Goal: Task Accomplishment & Management: Use online tool/utility

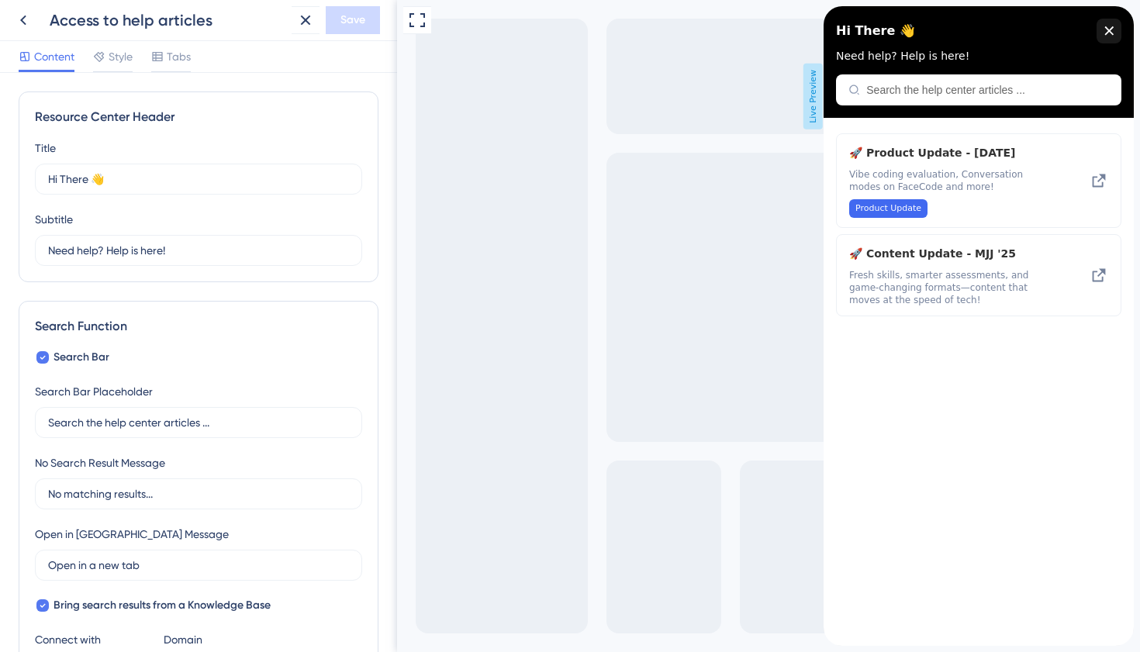
scroll to position [743, 0]
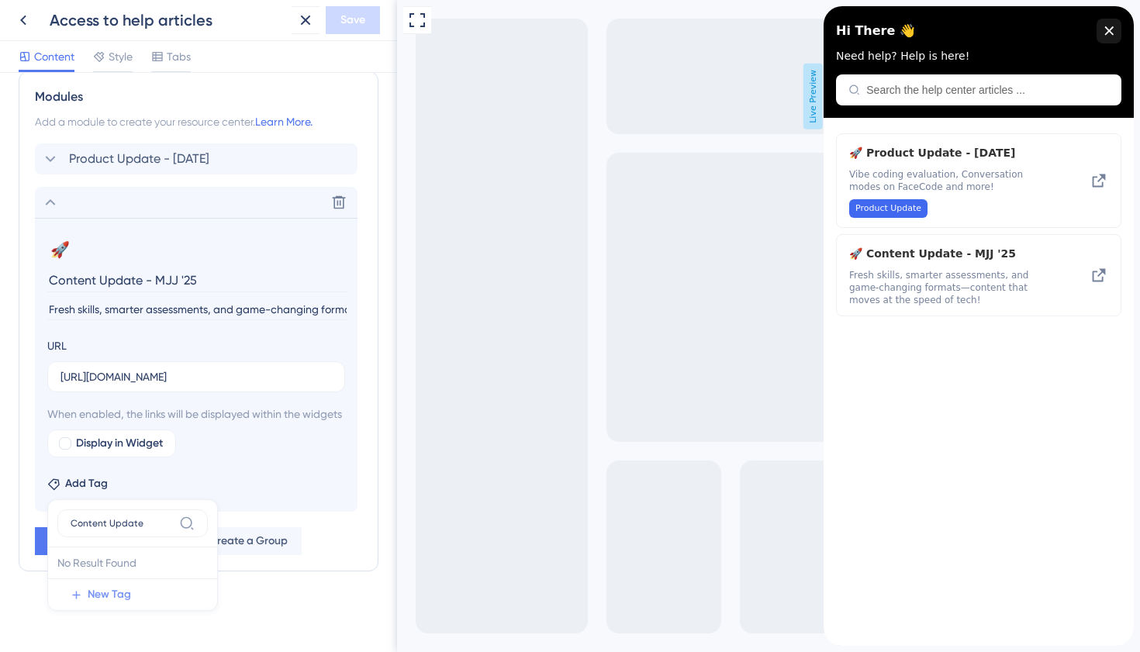
click at [103, 592] on span "New Tag" at bounding box center [109, 595] width 43 height 19
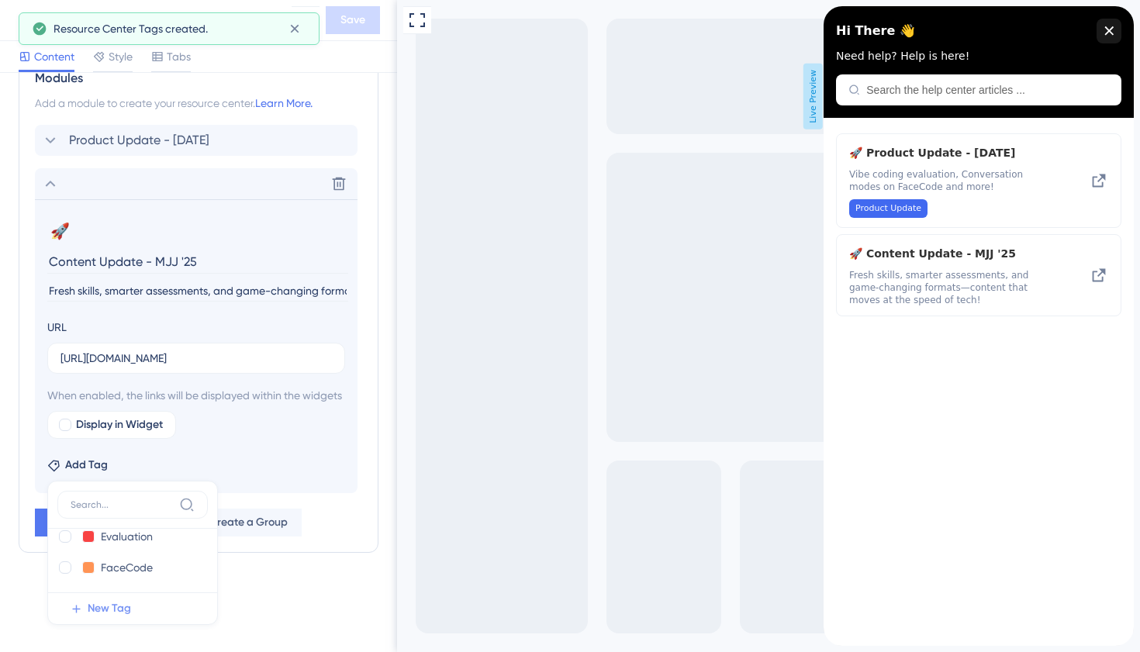
scroll to position [79, 0]
click at [108, 618] on span "New Tag" at bounding box center [109, 608] width 43 height 19
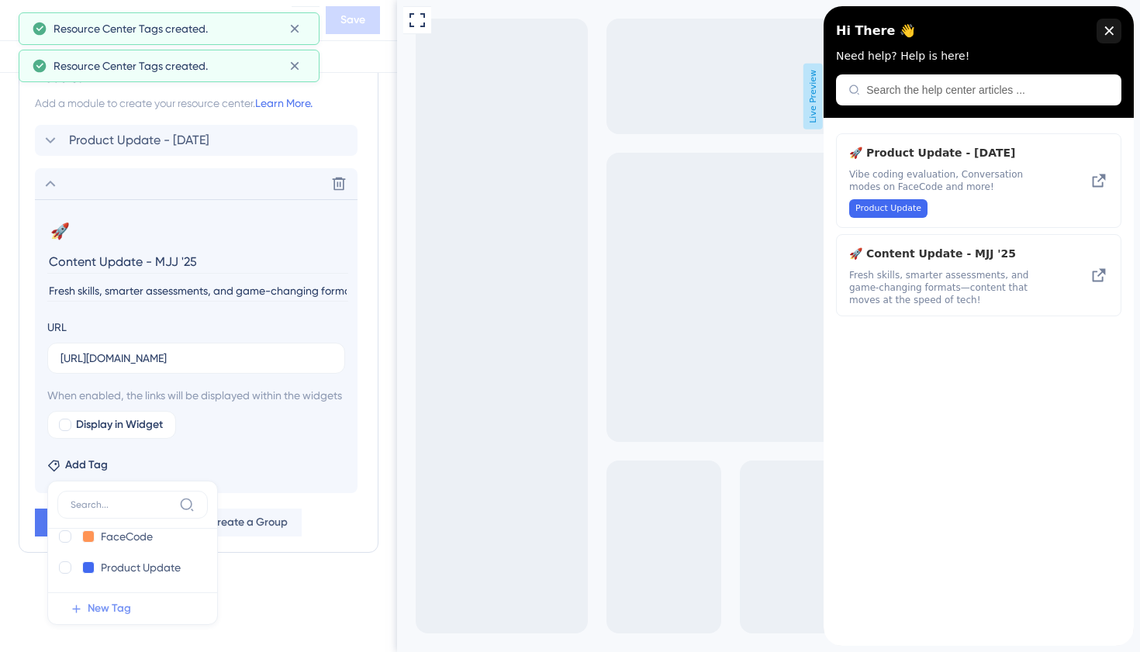
scroll to position [797, 0]
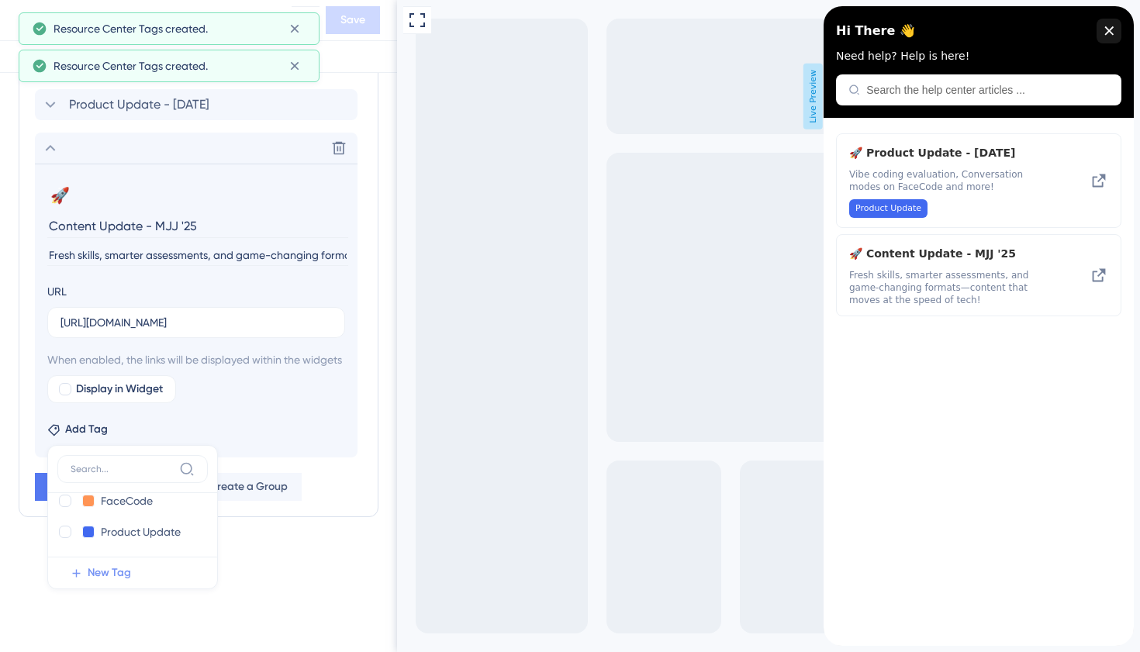
click at [77, 572] on icon at bounding box center [77, 573] width 8 height 8
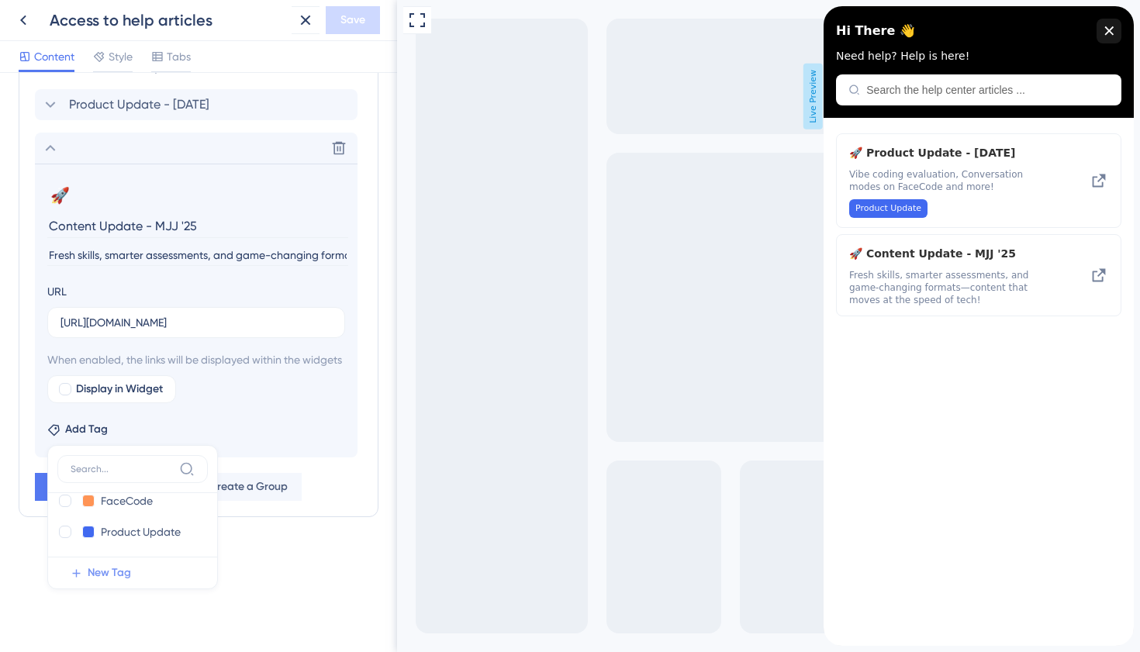
click at [113, 570] on span "New Tag" at bounding box center [109, 573] width 43 height 19
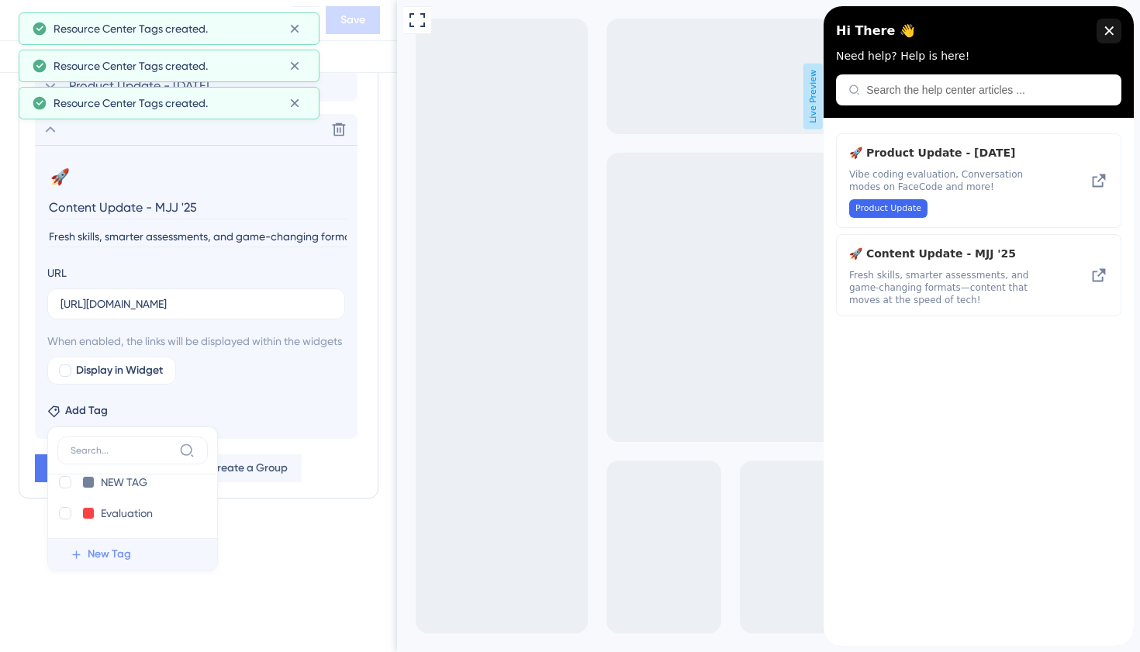
scroll to position [203, 0]
click at [116, 564] on span "New Tag" at bounding box center [109, 554] width 43 height 19
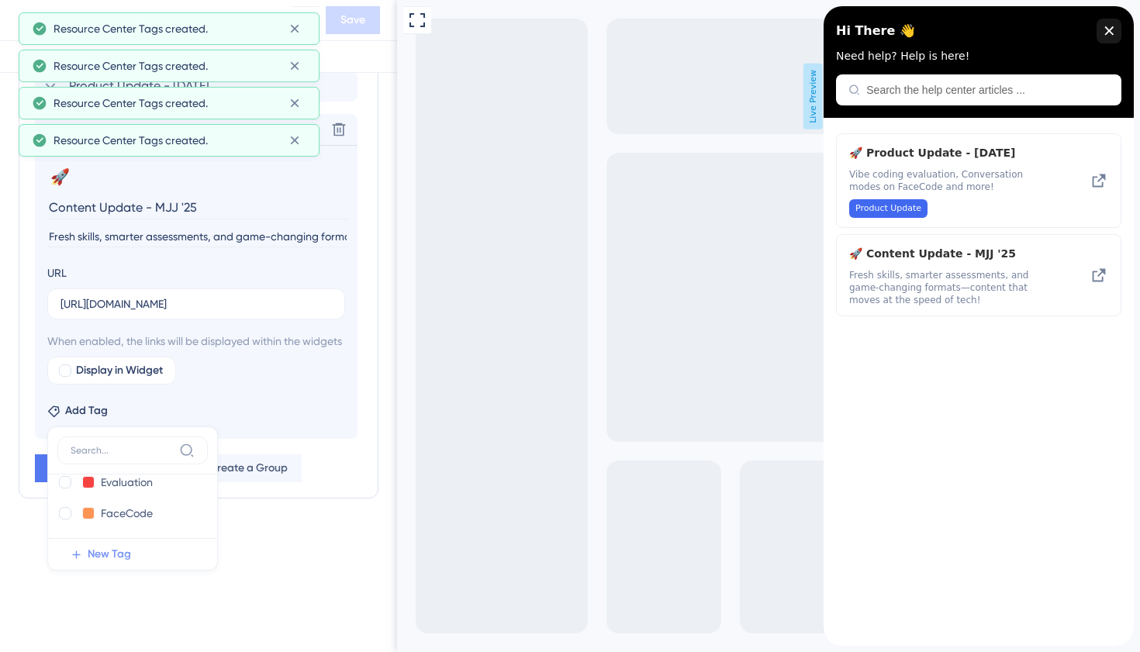
scroll to position [234, 0]
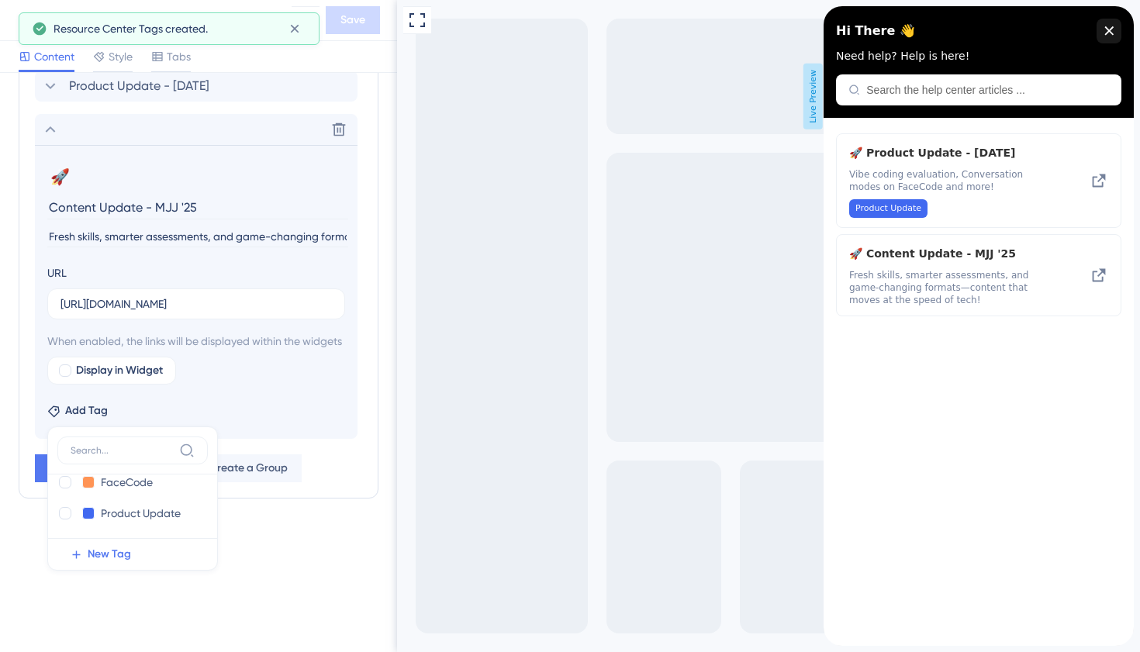
click at [253, 580] on div "Resource Center Header Title Hi There 👋 17 Hi There 👋 Subtitle Need help? Help …" at bounding box center [198, 362] width 397 height 579
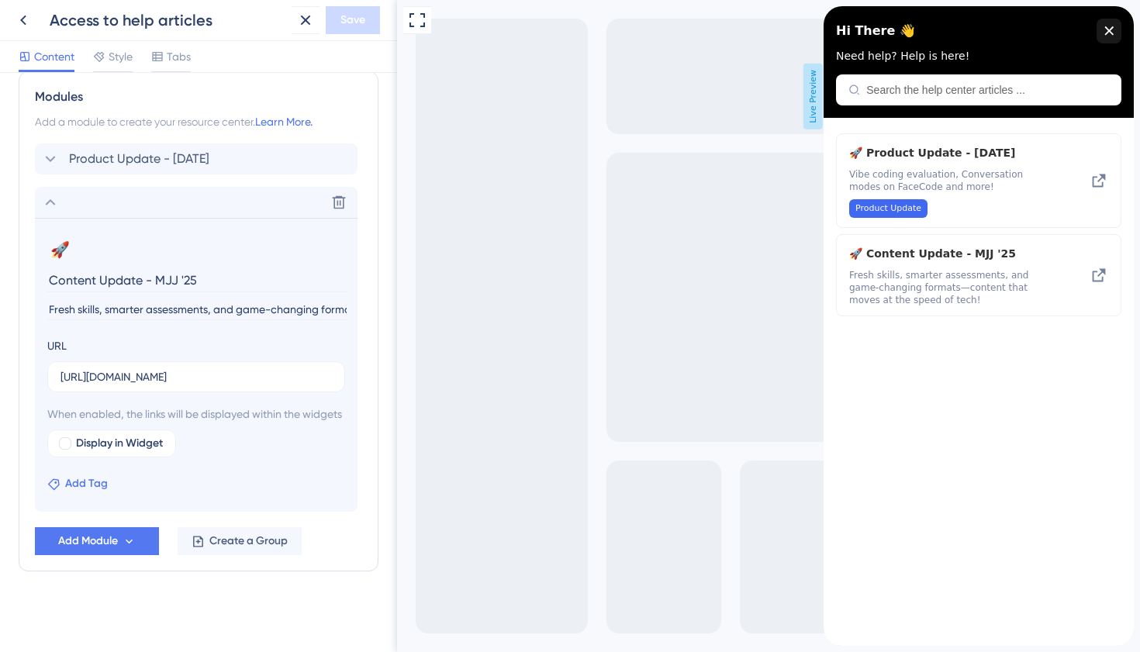
click at [90, 482] on span "Add Tag" at bounding box center [86, 484] width 43 height 19
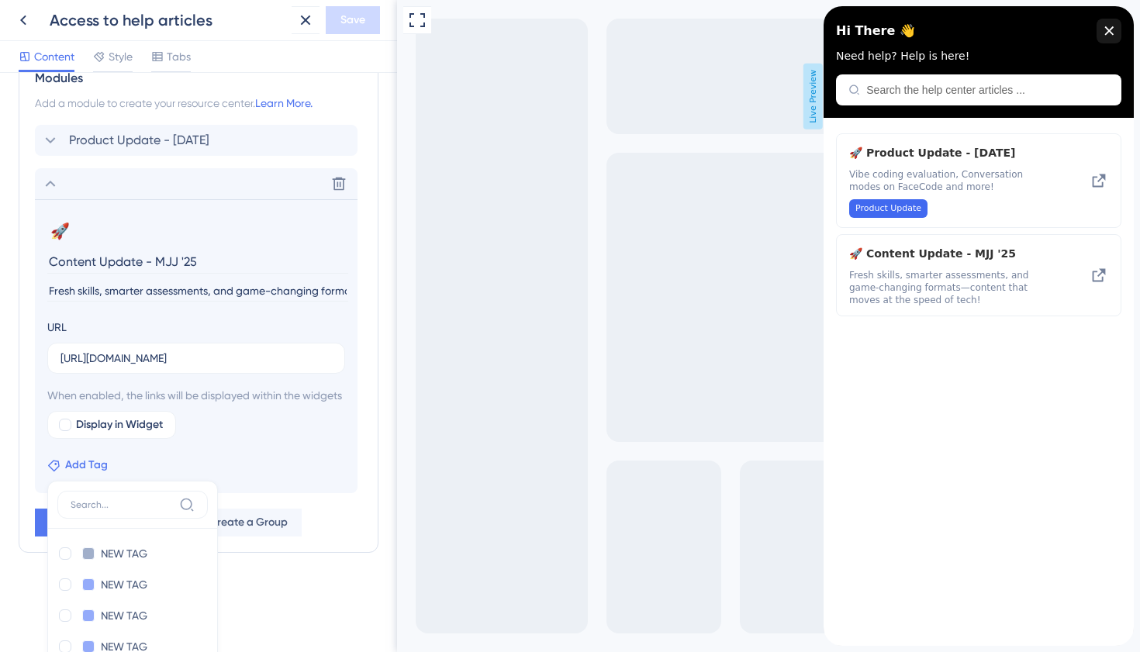
scroll to position [921, 0]
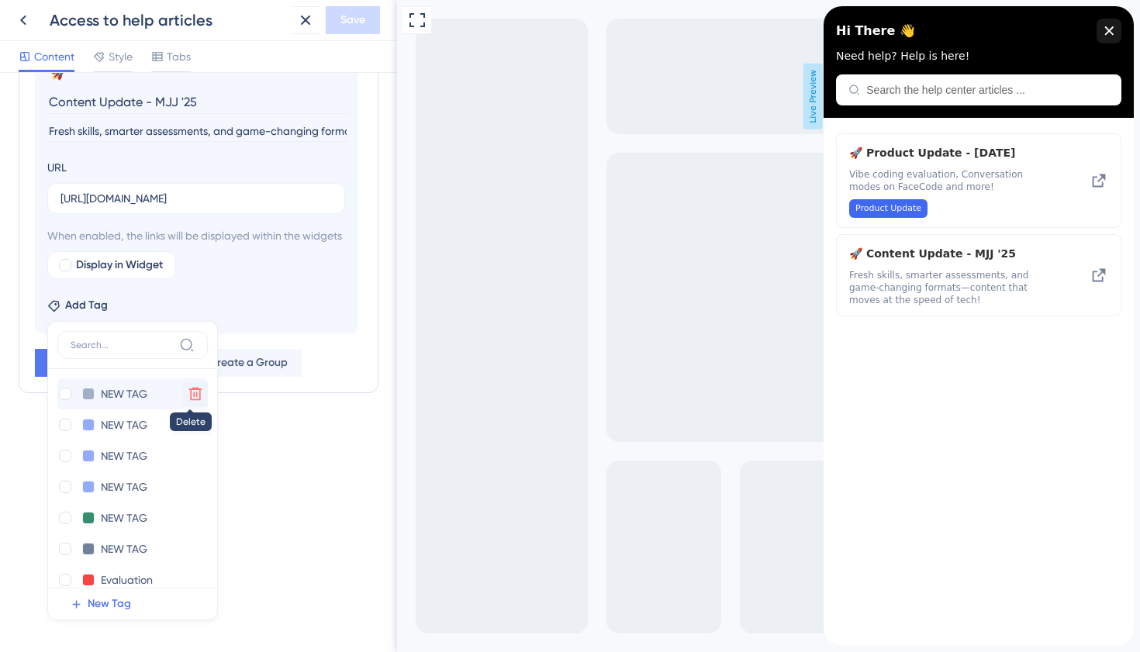
click at [188, 396] on icon at bounding box center [196, 394] width 16 height 16
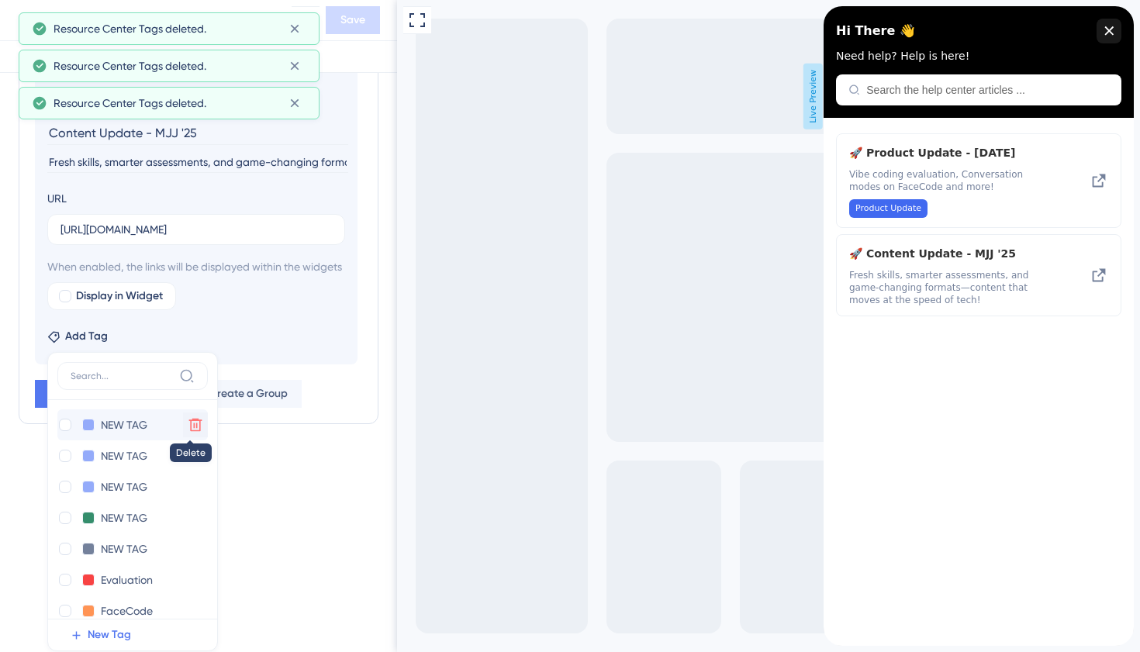
click at [190, 435] on button at bounding box center [195, 425] width 25 height 25
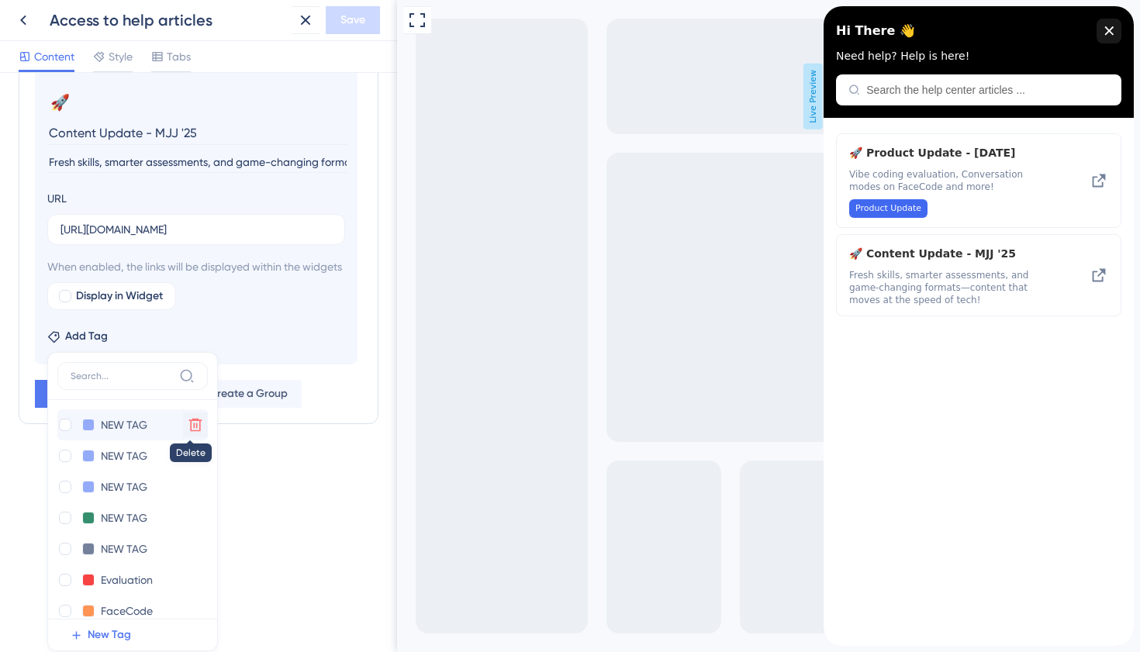
click at [188, 432] on icon at bounding box center [196, 425] width 16 height 16
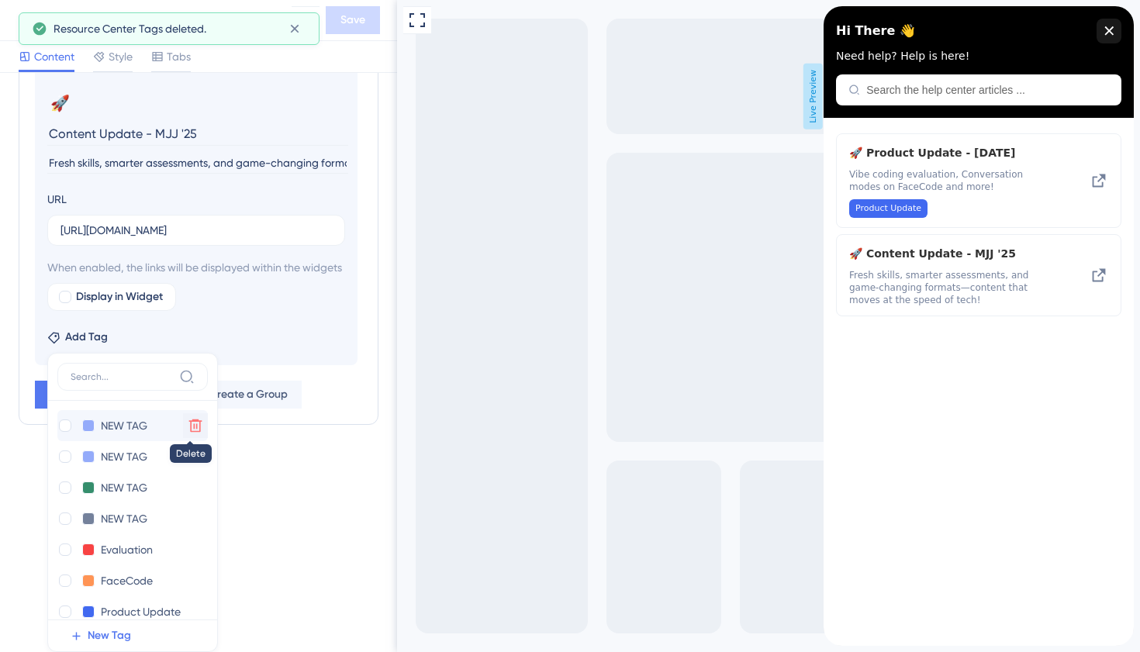
scroll to position [890, 0]
click at [189, 429] on icon at bounding box center [195, 426] width 13 height 13
click at [189, 426] on icon at bounding box center [195, 426] width 13 height 13
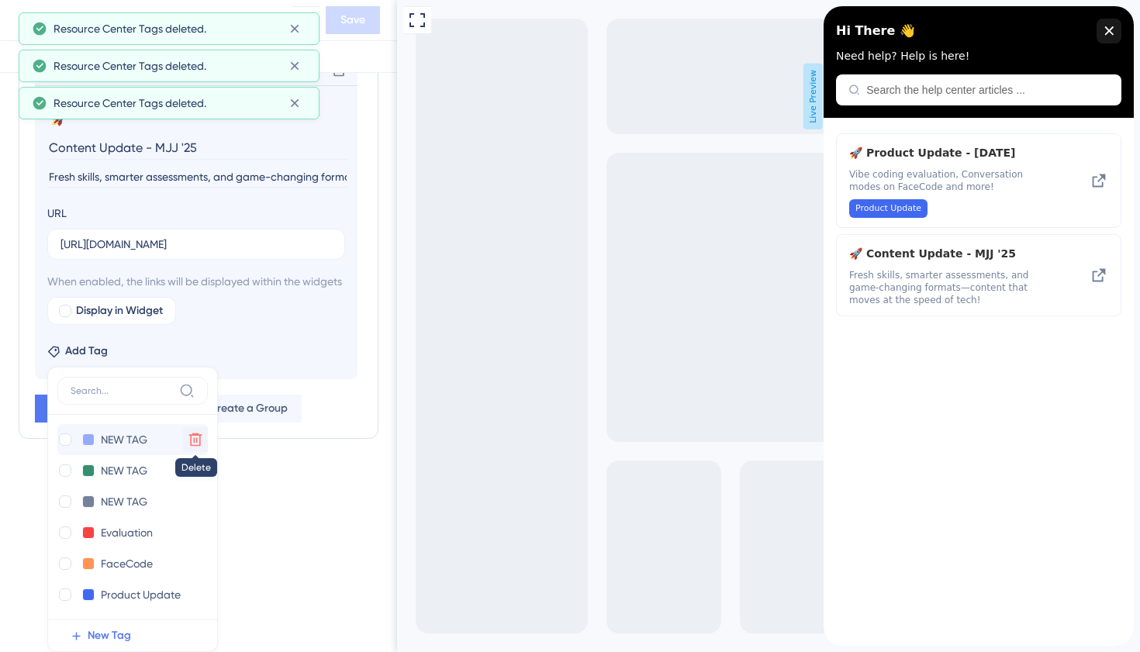
click at [190, 439] on icon at bounding box center [196, 440] width 16 height 16
click at [193, 442] on icon at bounding box center [196, 440] width 16 height 16
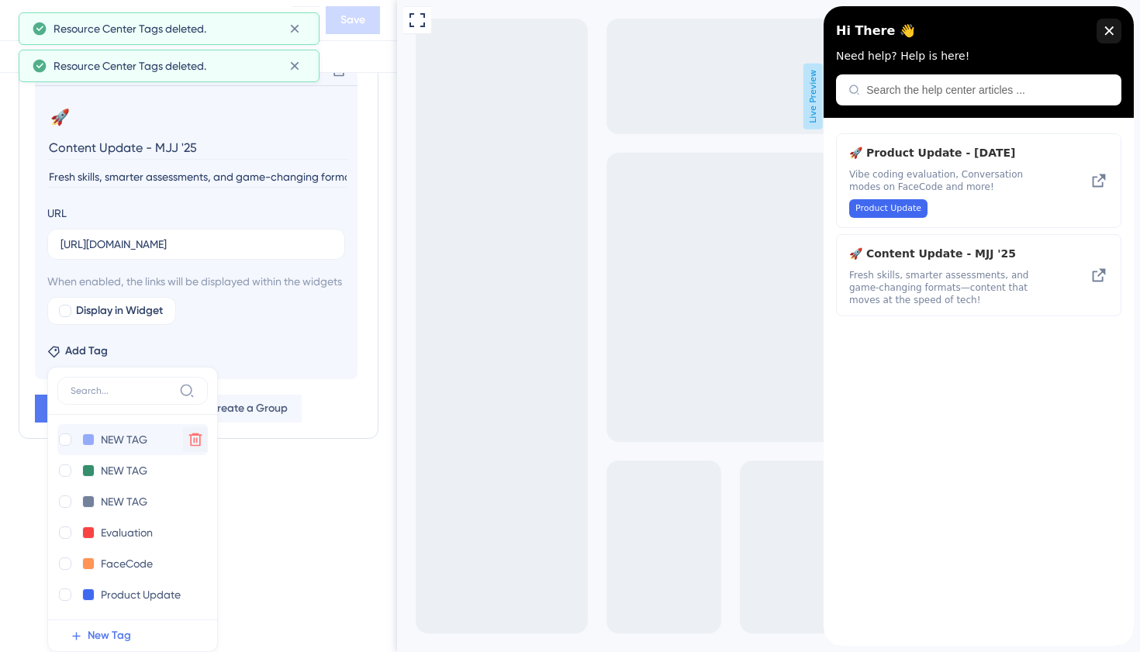
scroll to position [845, 0]
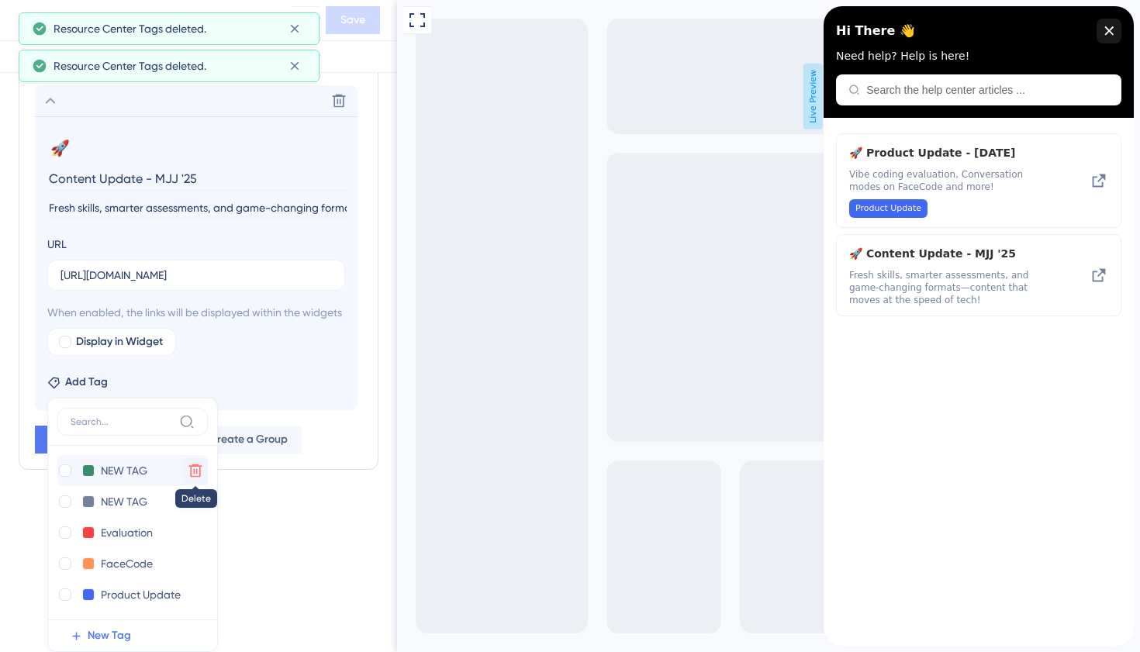
click at [192, 469] on icon at bounding box center [196, 471] width 16 height 16
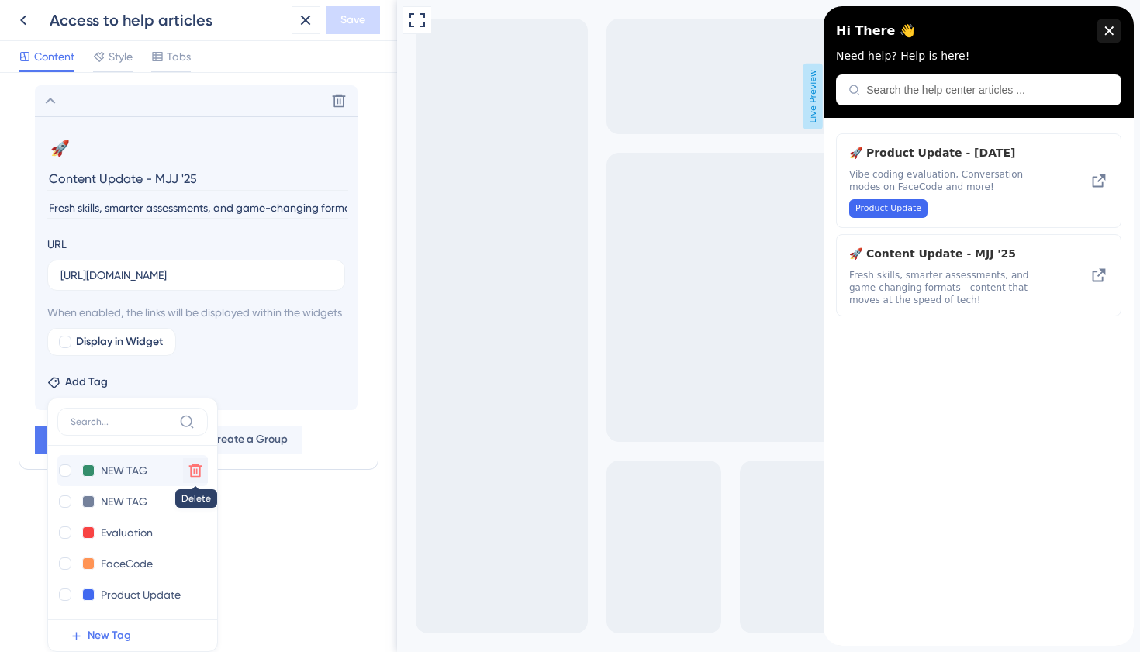
click at [193, 476] on icon at bounding box center [195, 471] width 13 height 13
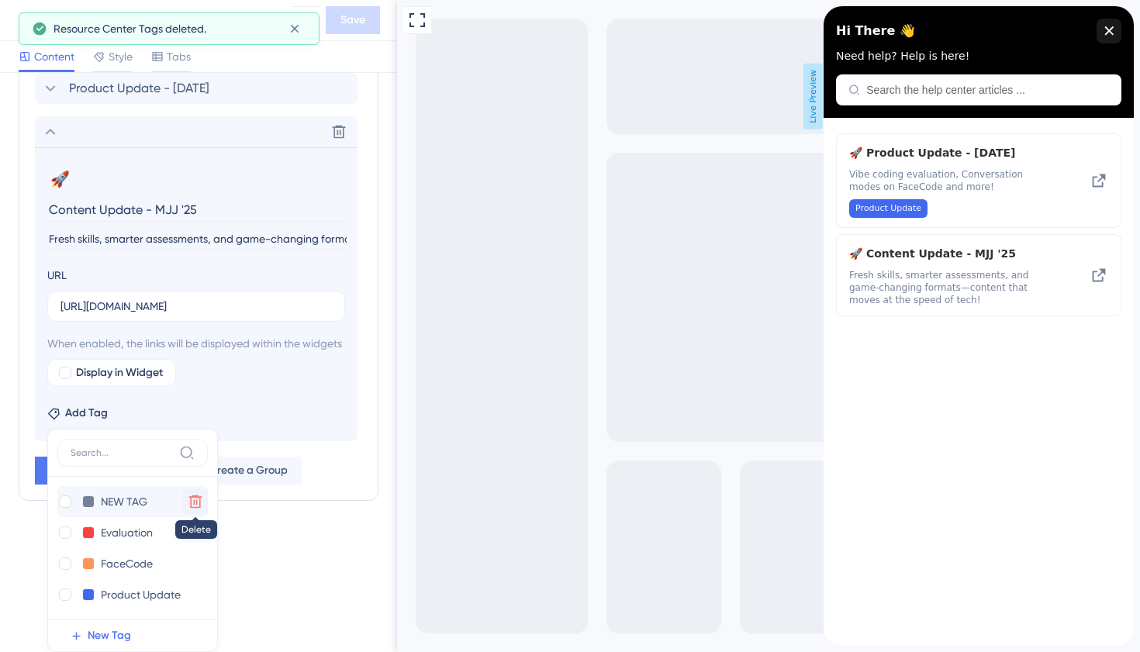
click at [195, 501] on icon at bounding box center [195, 502] width 13 height 13
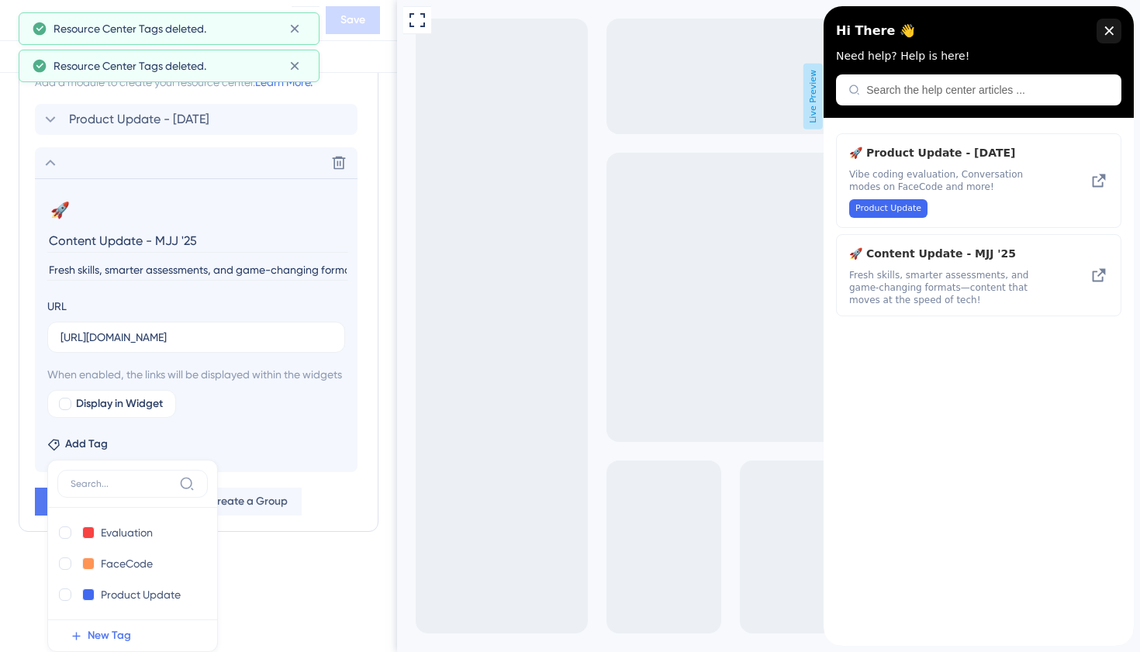
scroll to position [782, 0]
click at [146, 483] on input at bounding box center [122, 484] width 102 height 12
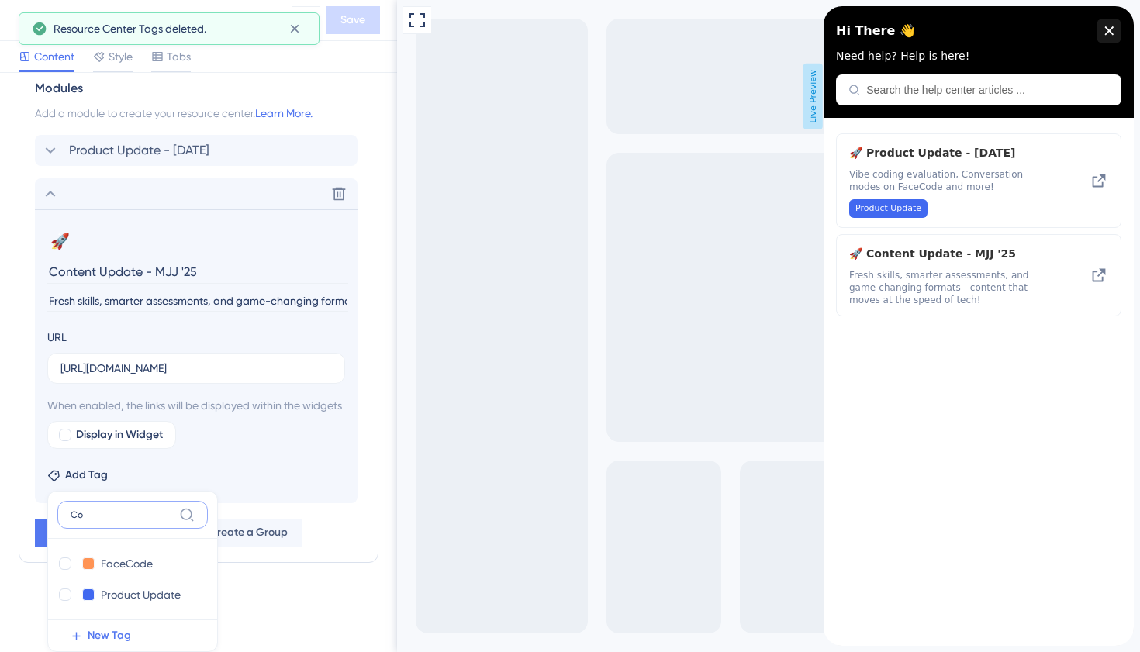
scroll to position [743, 0]
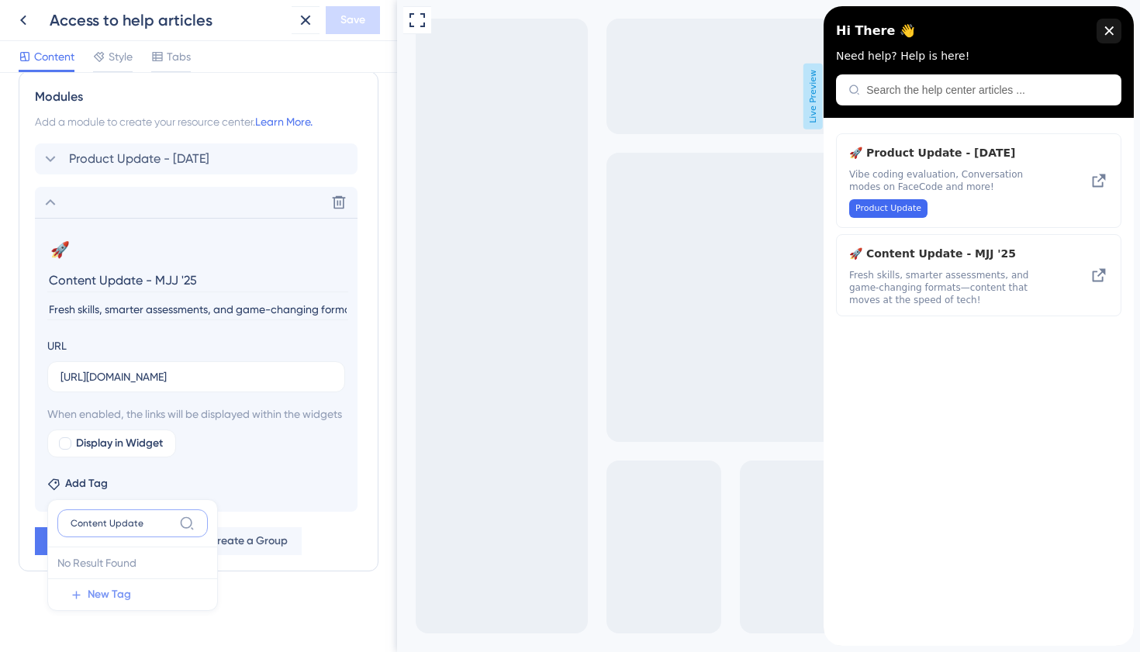
type input "Content Update"
click at [111, 591] on span "New Tag" at bounding box center [109, 595] width 43 height 19
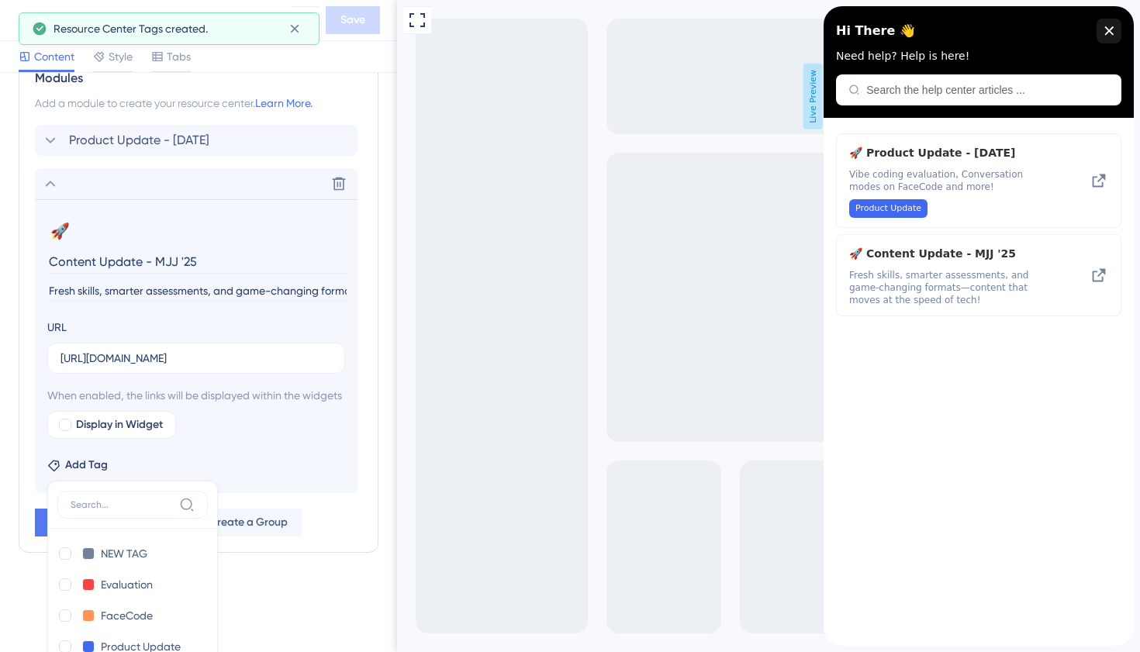
scroll to position [814, 0]
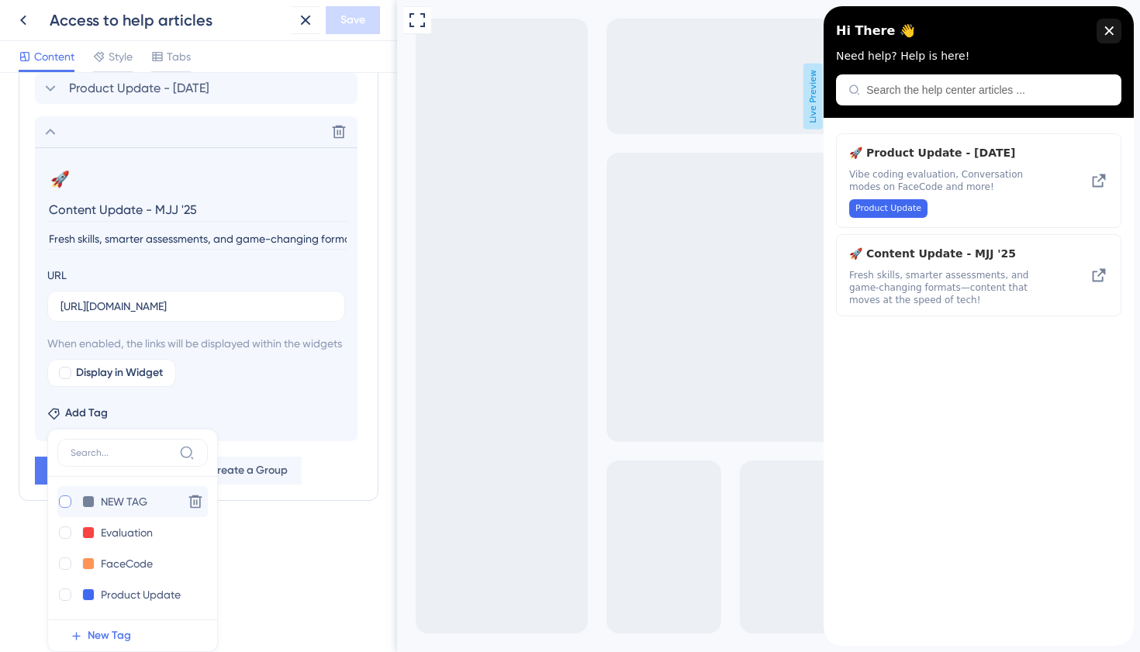
click at [67, 503] on div at bounding box center [65, 502] width 12 height 12
checkbox input "true"
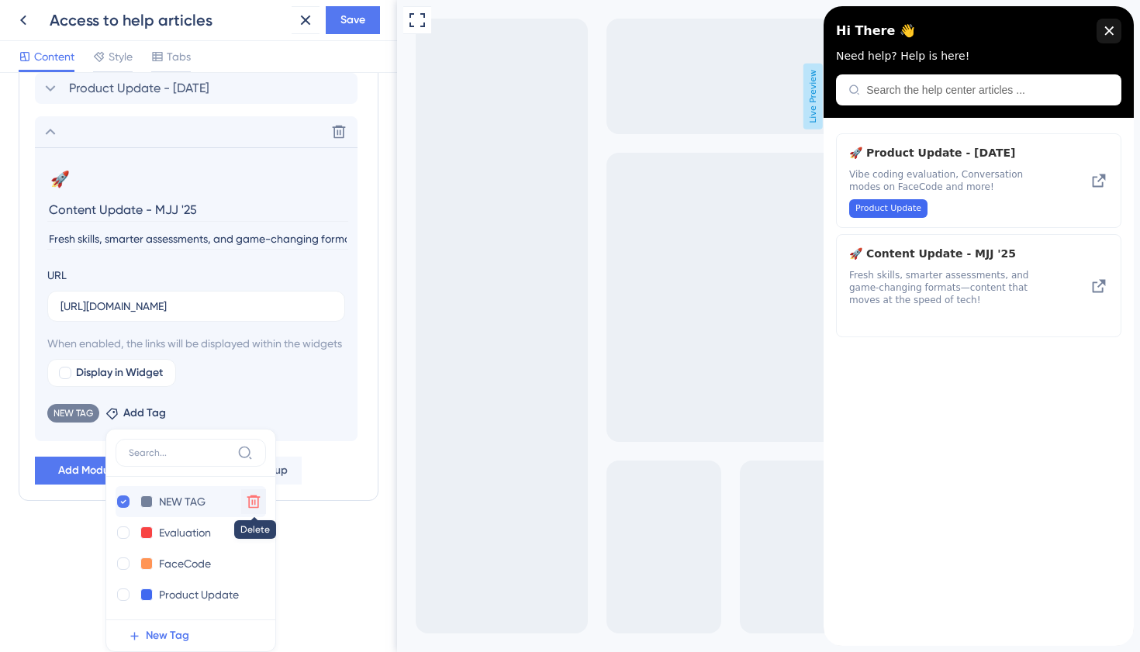
click at [252, 504] on icon at bounding box center [254, 502] width 16 height 16
click at [195, 503] on input "NEW TAG" at bounding box center [190, 501] width 62 height 19
type input "N"
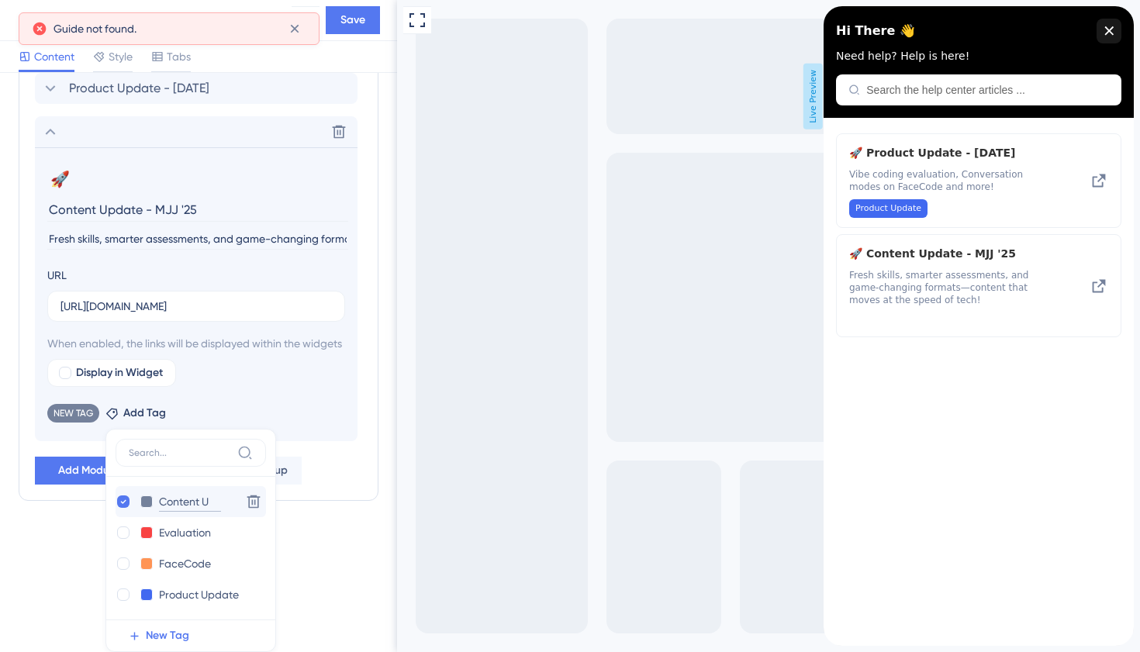
type input "Content Up"
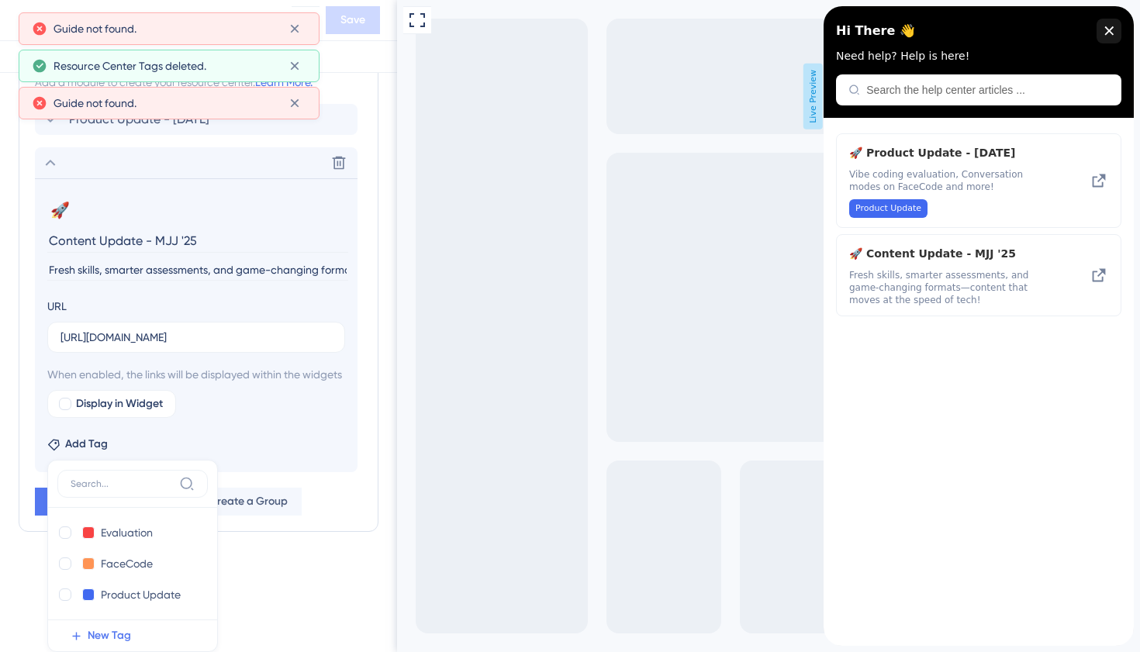
click at [215, 449] on div "Add Tag Evaluation Evaluation Delete FaceCode FaceCode Delete Product Update Pr…" at bounding box center [196, 441] width 298 height 25
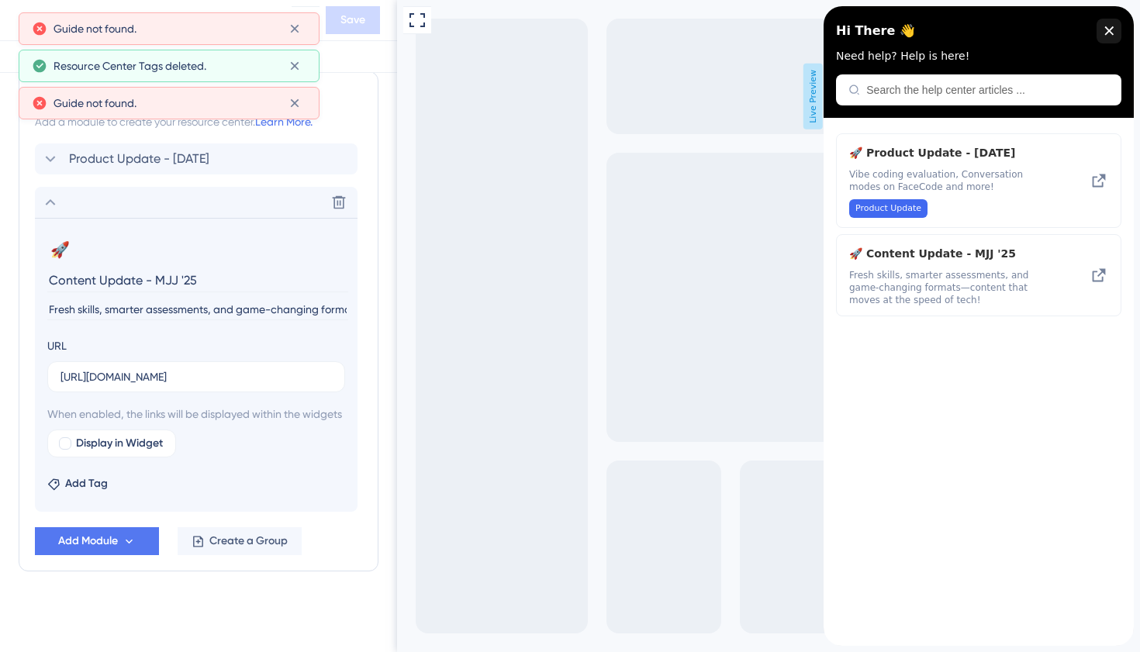
scroll to position [743, 0]
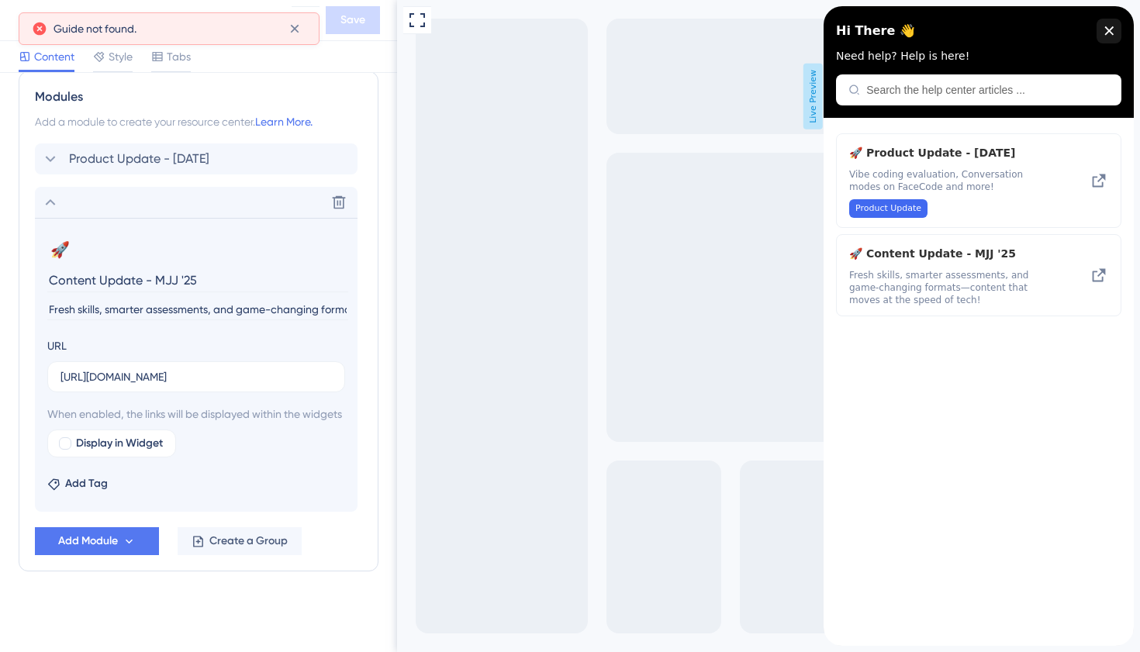
click at [109, 482] on div "Add Tag" at bounding box center [196, 480] width 298 height 25
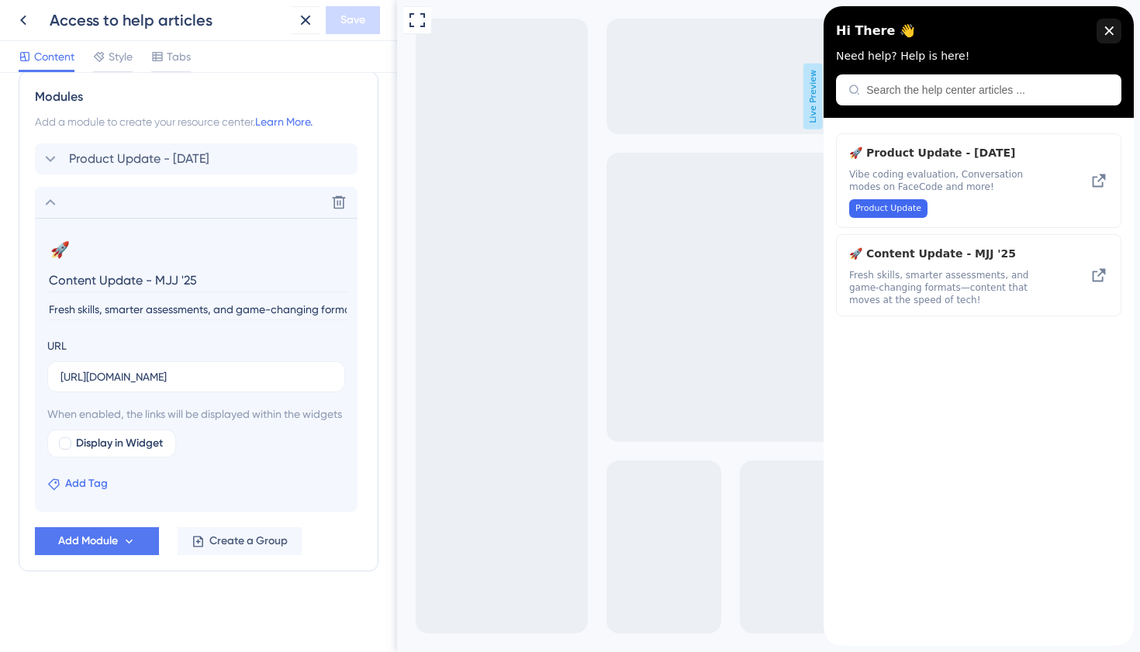
click at [85, 486] on span "Add Tag" at bounding box center [86, 484] width 43 height 19
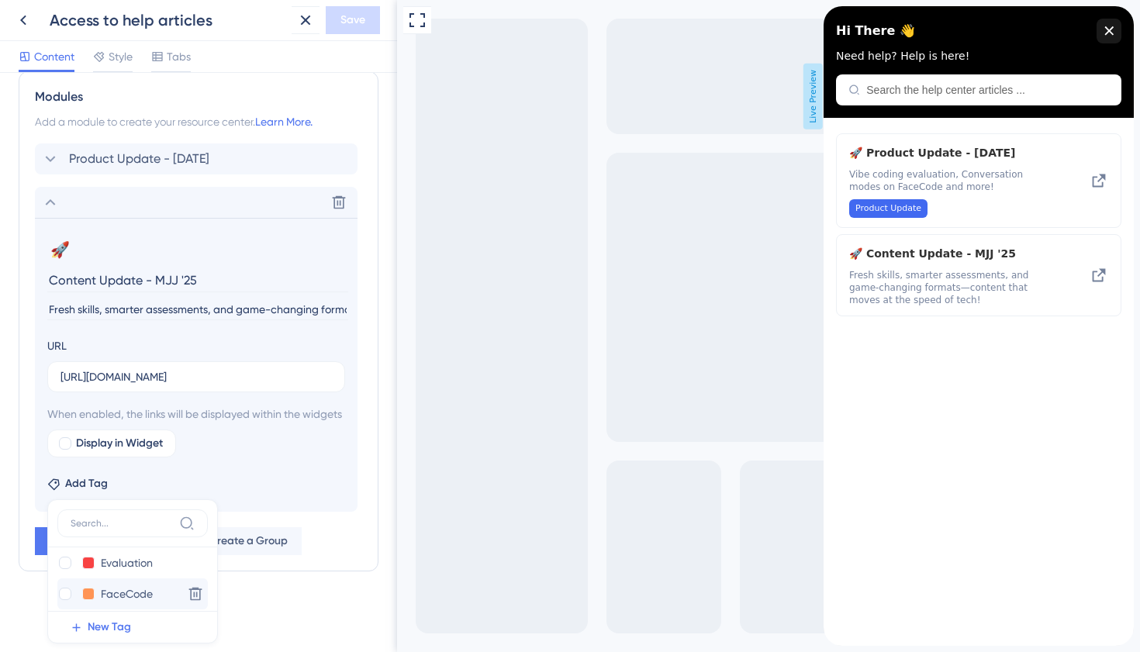
scroll to position [0, 0]
click at [106, 625] on span "New Tag" at bounding box center [109, 627] width 43 height 19
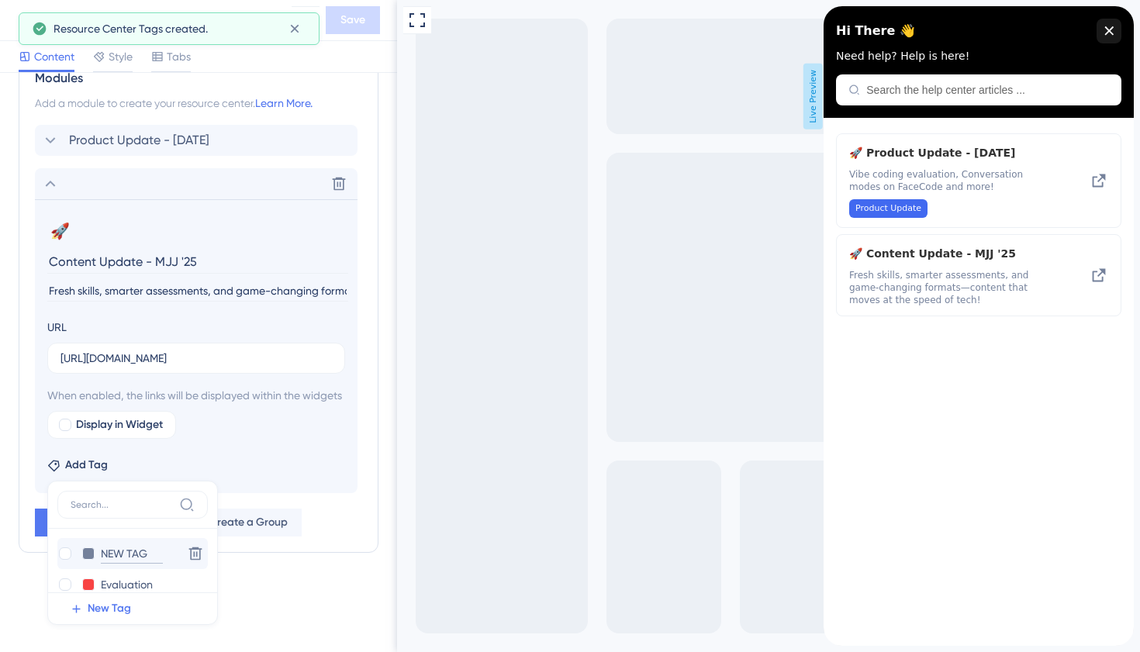
click at [119, 564] on input "NEW TAG" at bounding box center [132, 553] width 62 height 19
drag, startPoint x: 159, startPoint y: 569, endPoint x: 98, endPoint y: 575, distance: 61.5
click at [98, 564] on div "NEW TAG NEW TAG" at bounding box center [116, 553] width 119 height 19
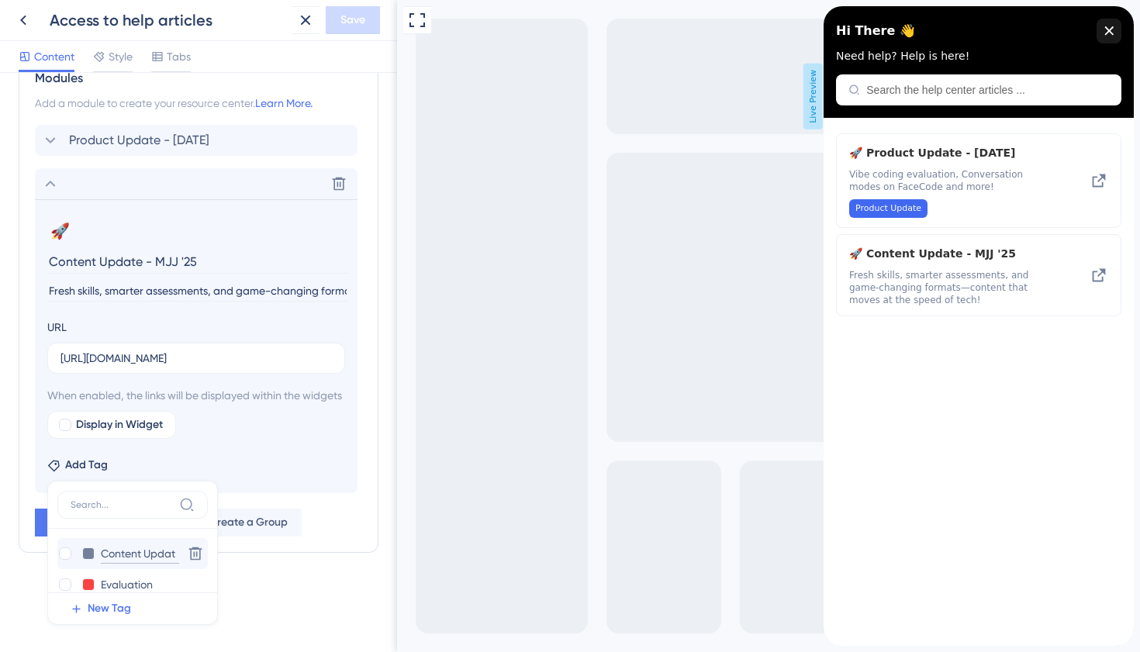
type input "Content Update"
click at [160, 564] on input "Content Update" at bounding box center [143, 553] width 85 height 19
click at [81, 564] on div "Content Update Content Update" at bounding box center [116, 553] width 119 height 19
click at [87, 560] on button at bounding box center [88, 554] width 12 height 12
click at [149, 591] on div at bounding box center [147, 585] width 12 height 12
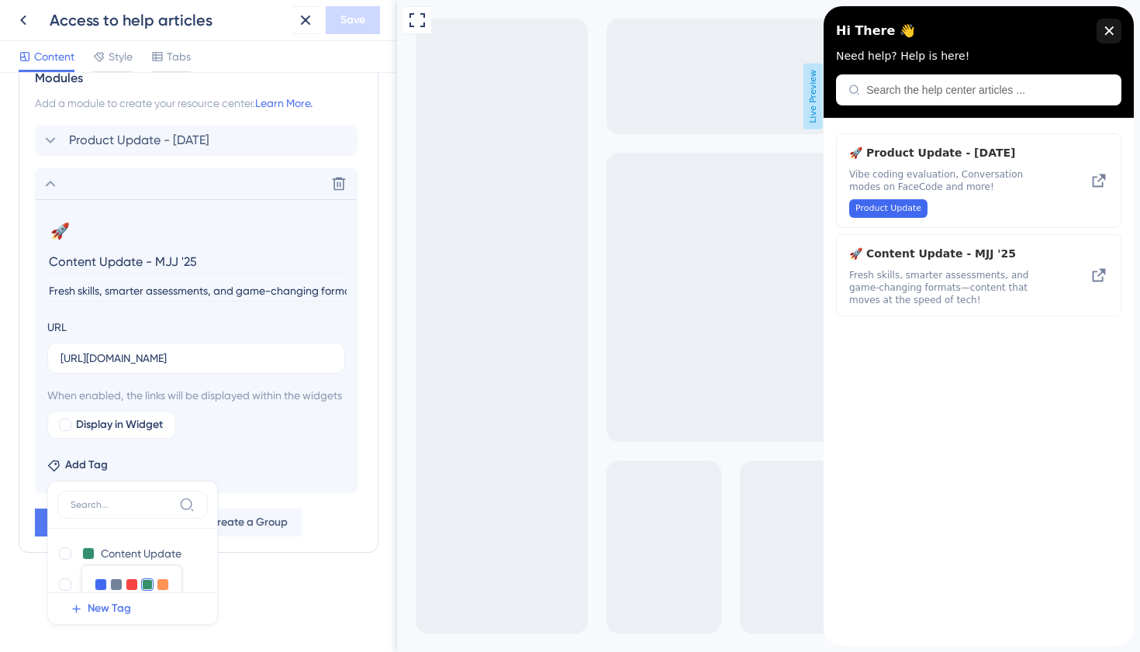
click at [696, 407] on div "Full Screen Preview Live Preview" at bounding box center [768, 326] width 743 height 652
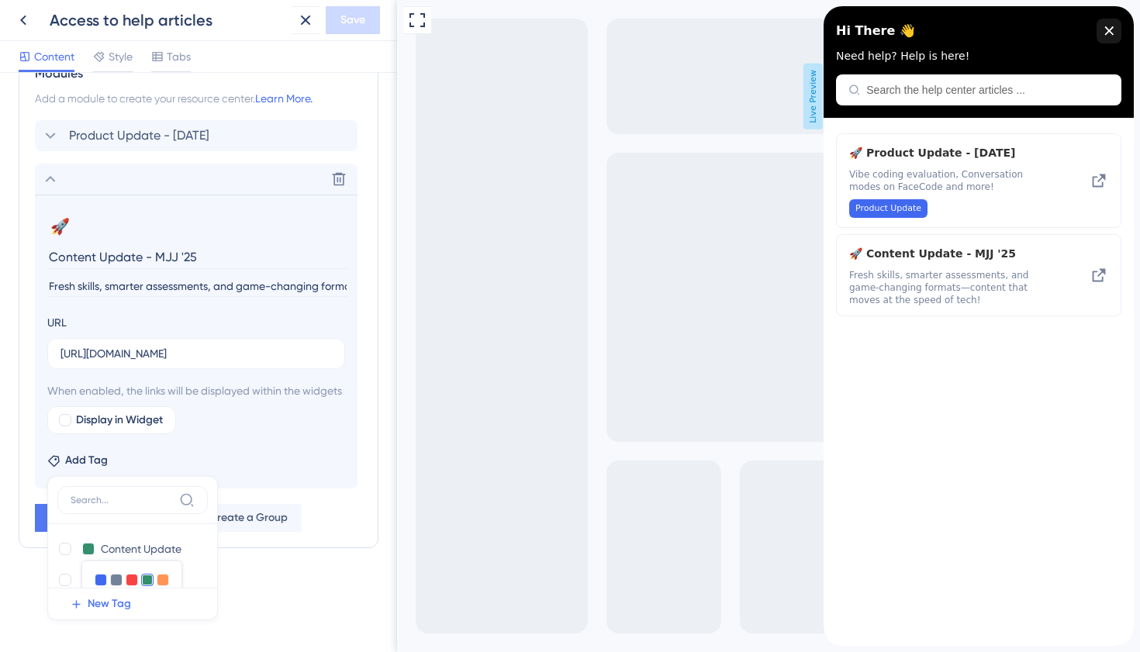
scroll to position [766, 0]
click at [64, 419] on div at bounding box center [65, 420] width 12 height 12
click at [274, 473] on section "🚀 Change emoji Remove emoji Content Update - MJJ '25 Fresh skills, smarter asse…" at bounding box center [196, 342] width 323 height 294
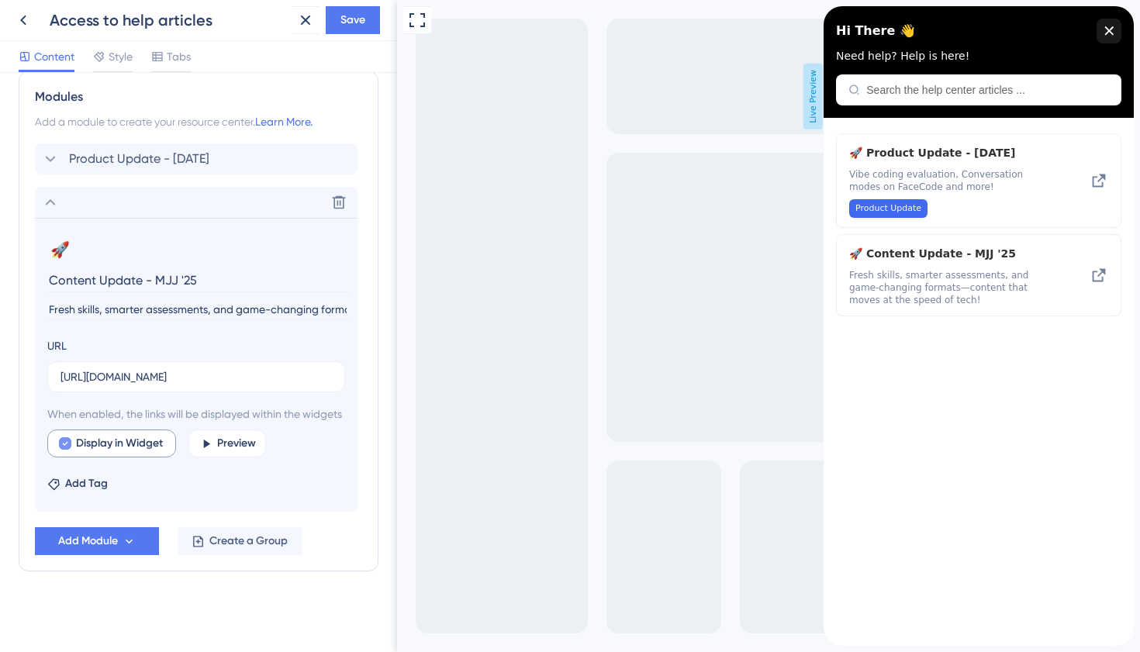
click at [150, 447] on span "Display in Widget" at bounding box center [119, 443] width 87 height 19
checkbox input "false"
click at [80, 478] on span "Add Tag" at bounding box center [86, 484] width 43 height 19
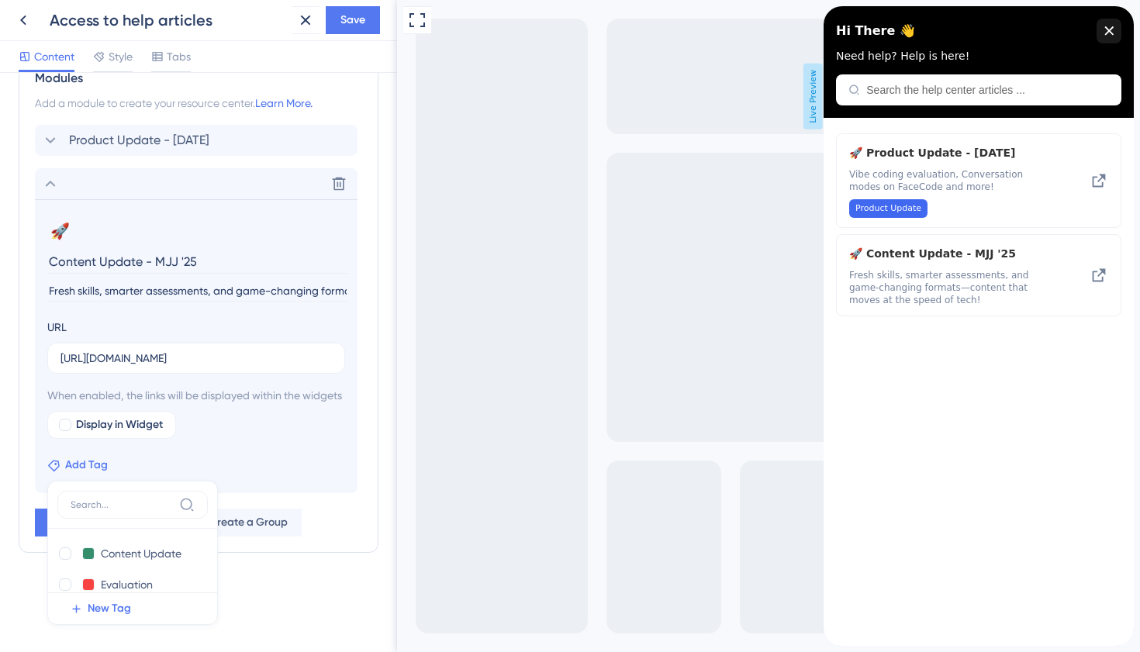
scroll to position [766, 0]
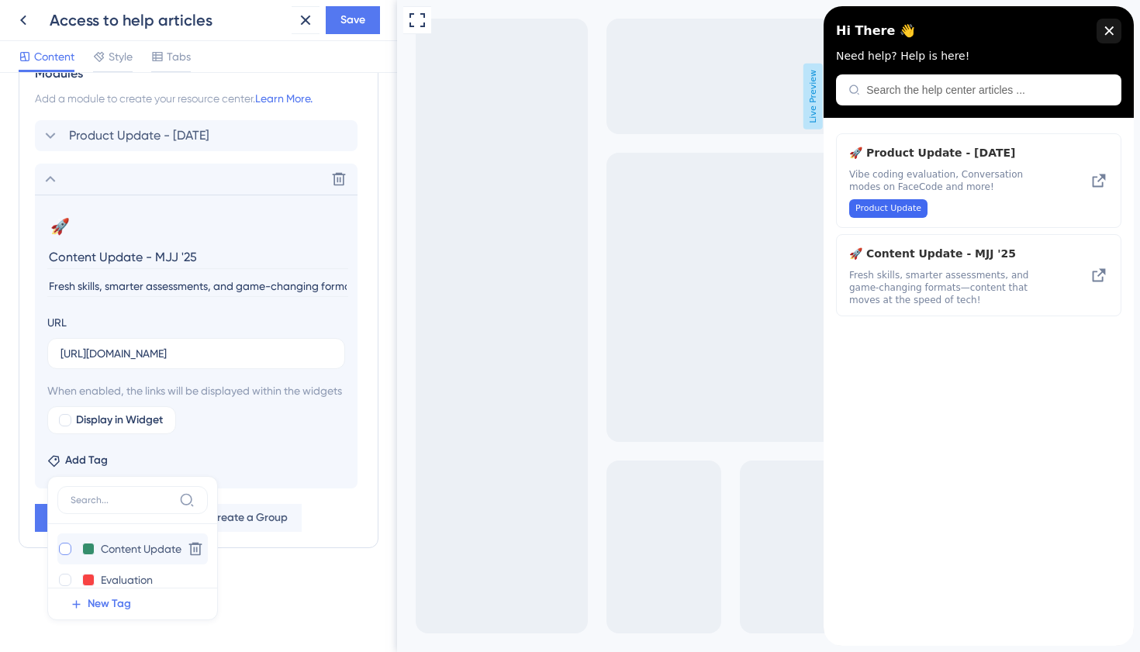
click at [62, 551] on div at bounding box center [65, 549] width 12 height 12
checkbox input "true"
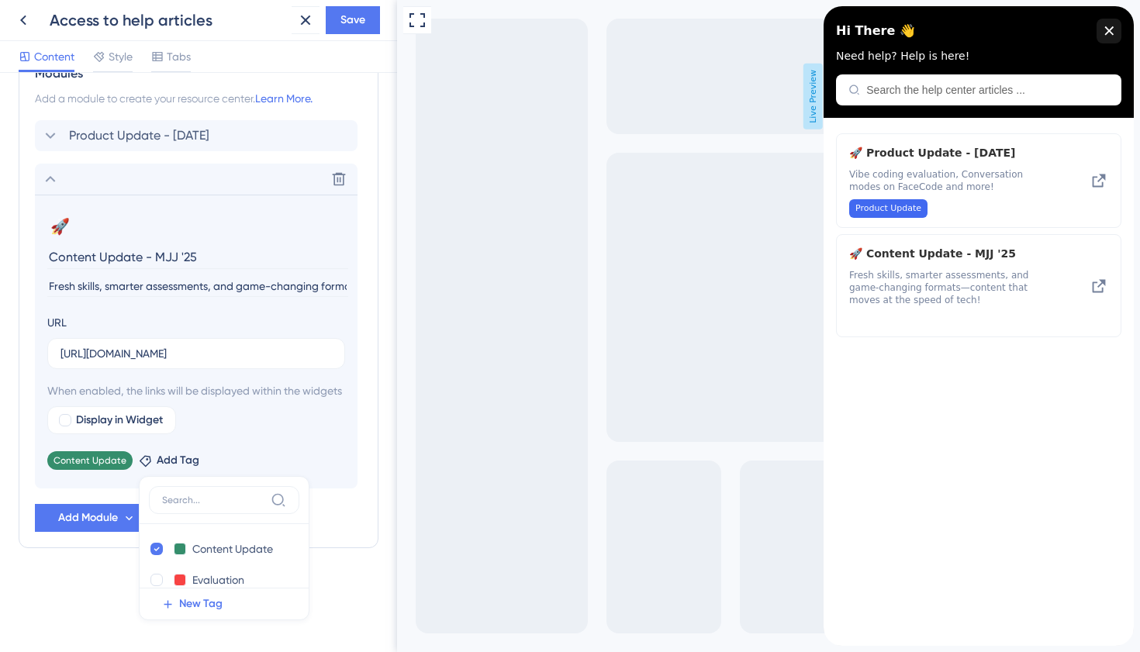
click at [268, 445] on div "Content Update Remove Add Tag Content Update Content Update Delete Evaluation E…" at bounding box center [196, 457] width 298 height 25
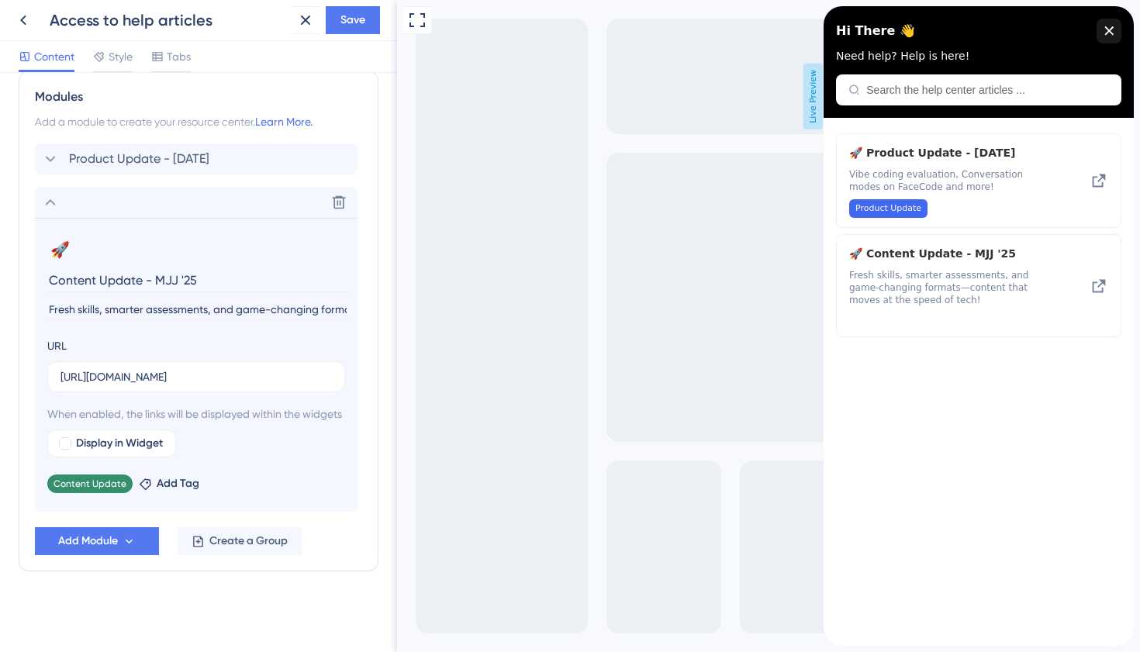
scroll to position [743, 0]
click at [360, 16] on span "Save" at bounding box center [352, 20] width 25 height 19
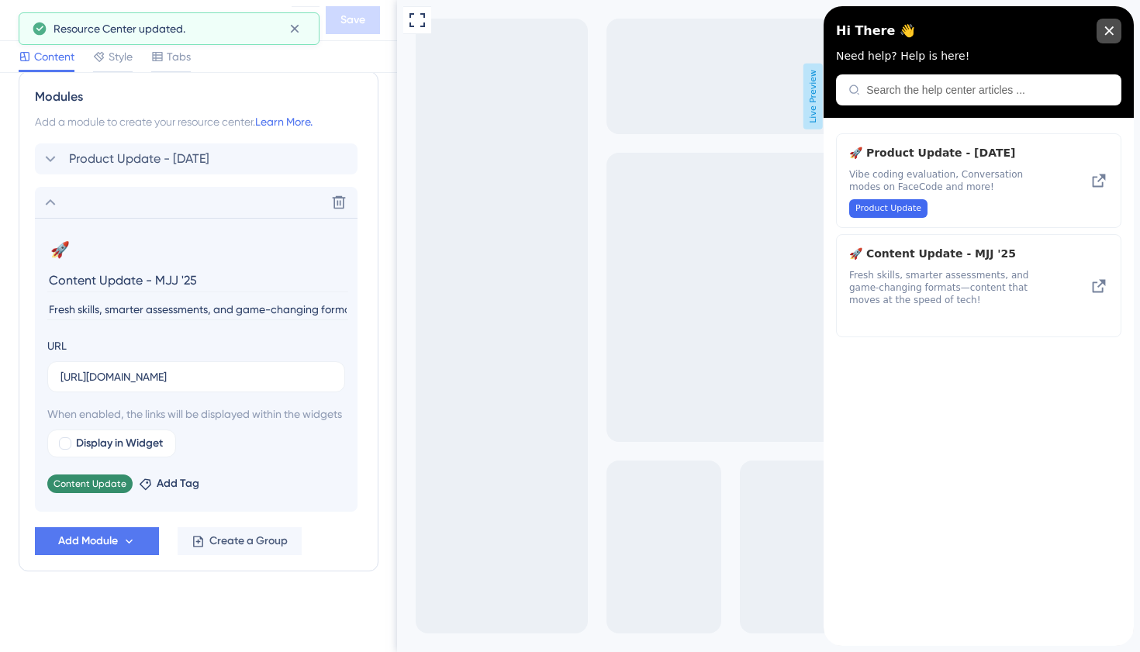
click at [1106, 33] on icon "close resource center" at bounding box center [1109, 30] width 9 height 9
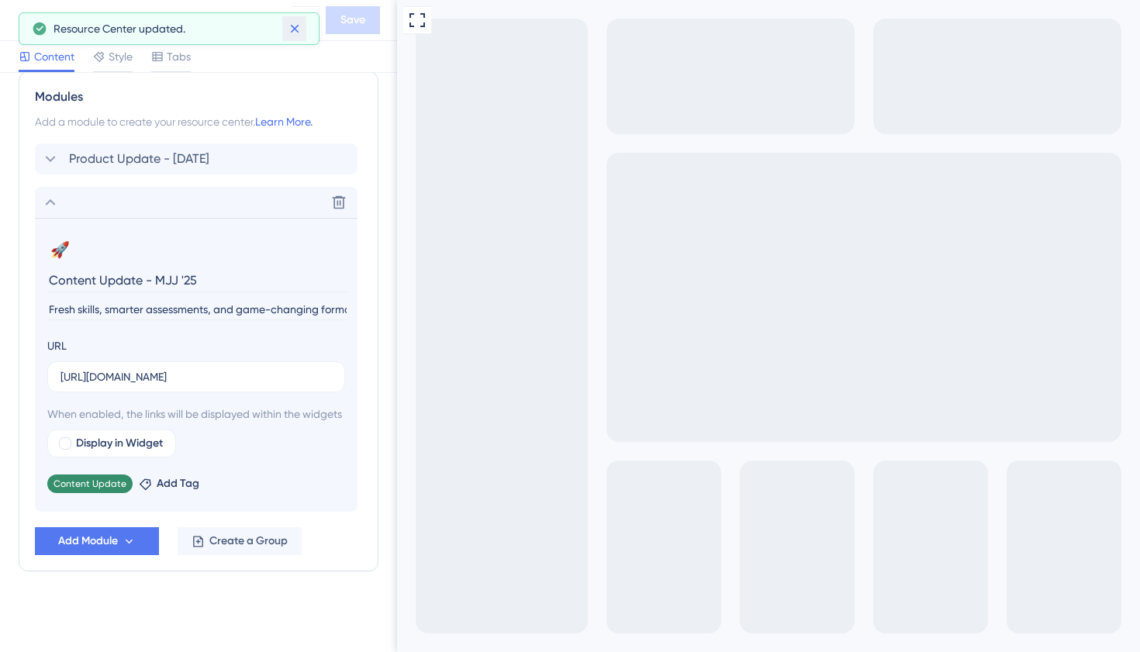
click at [292, 24] on icon at bounding box center [295, 29] width 16 height 16
click at [298, 22] on icon at bounding box center [305, 20] width 19 height 19
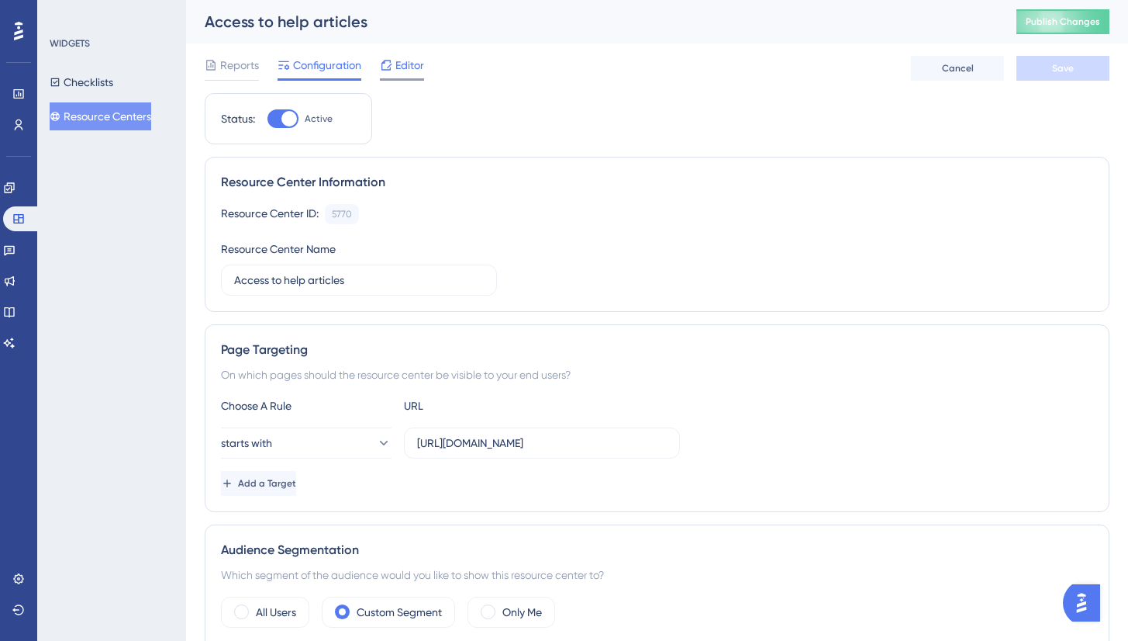
click at [396, 63] on span "Editor" at bounding box center [410, 65] width 29 height 19
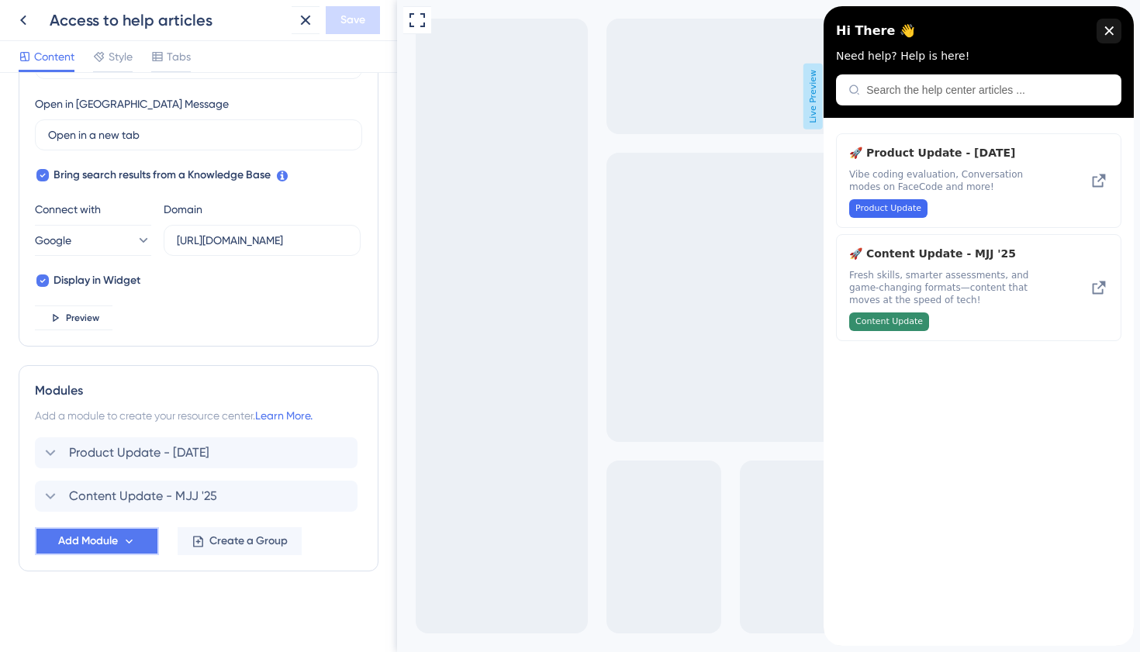
click at [113, 545] on span "Add Module" at bounding box center [88, 541] width 60 height 19
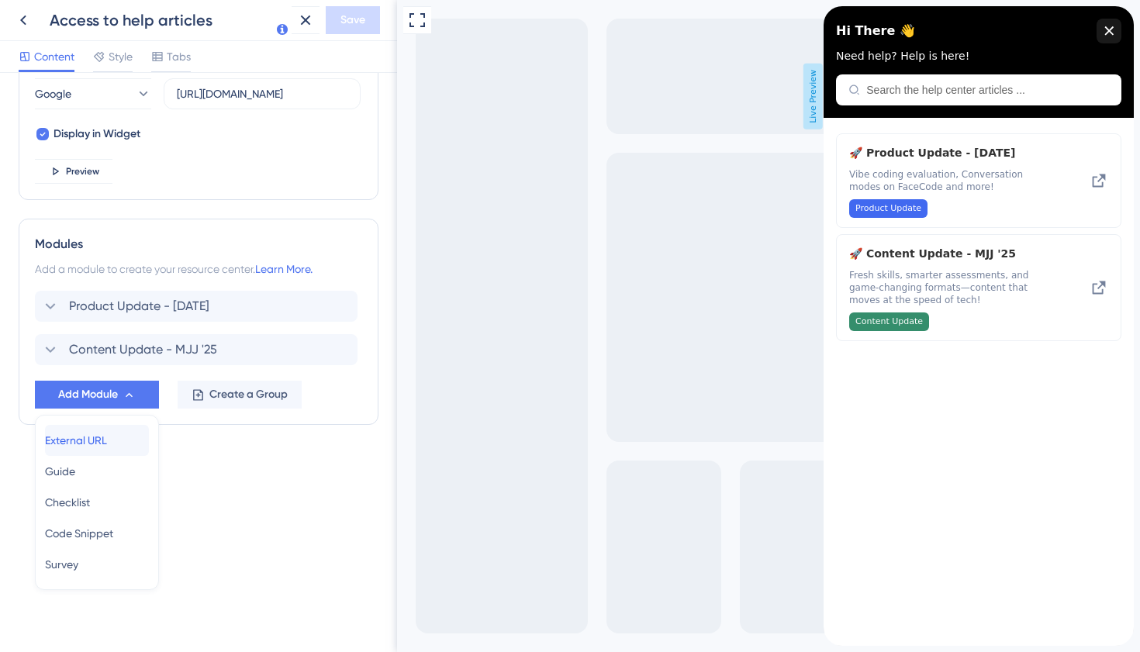
click at [86, 437] on span "External URL" at bounding box center [76, 440] width 62 height 19
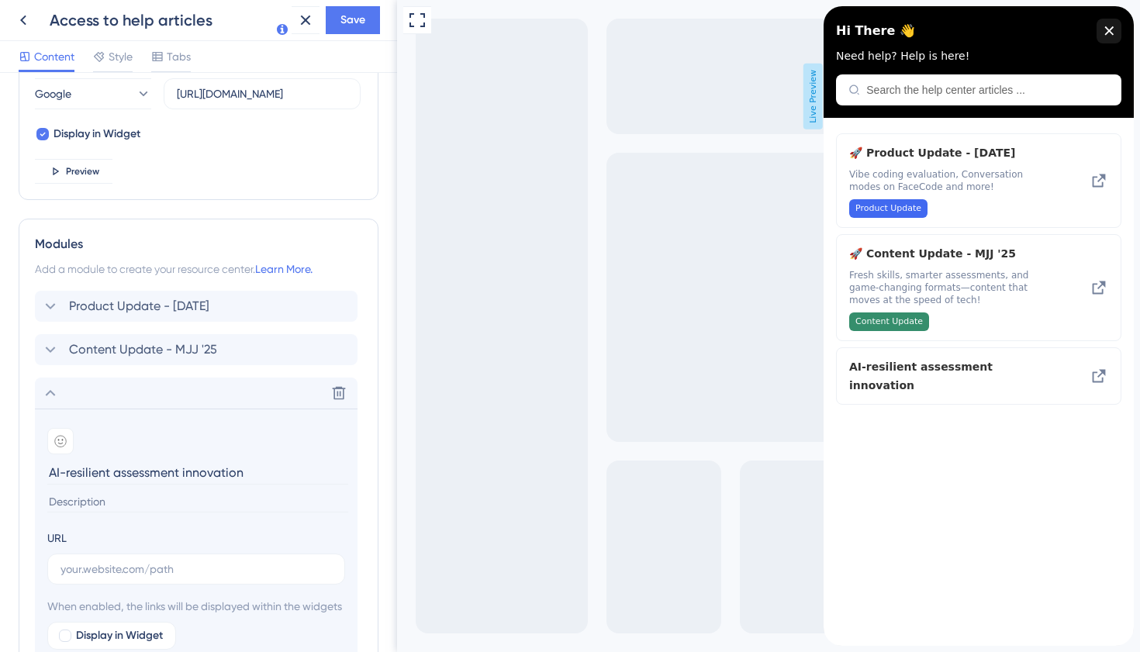
click at [119, 470] on input "AI-resilient assessment innovation" at bounding box center [197, 473] width 301 height 24
click at [185, 472] on input "AI-resilient Assessment innovation" at bounding box center [197, 473] width 301 height 24
click at [70, 469] on input "AI-resilient Assessment Innovation" at bounding box center [197, 473] width 301 height 24
type input "AI-Resilient Assessment Innovation"
click at [144, 503] on input at bounding box center [197, 502] width 301 height 21
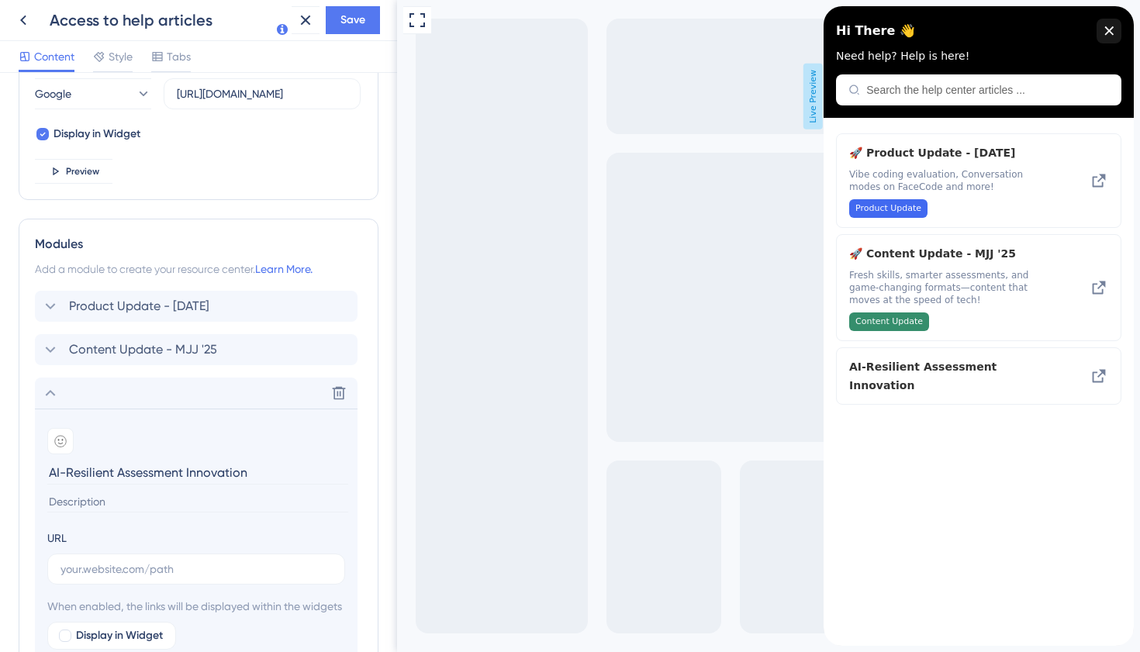
paste input "Where real coding skills meet the future—assessments so advanced, even AI can't…"
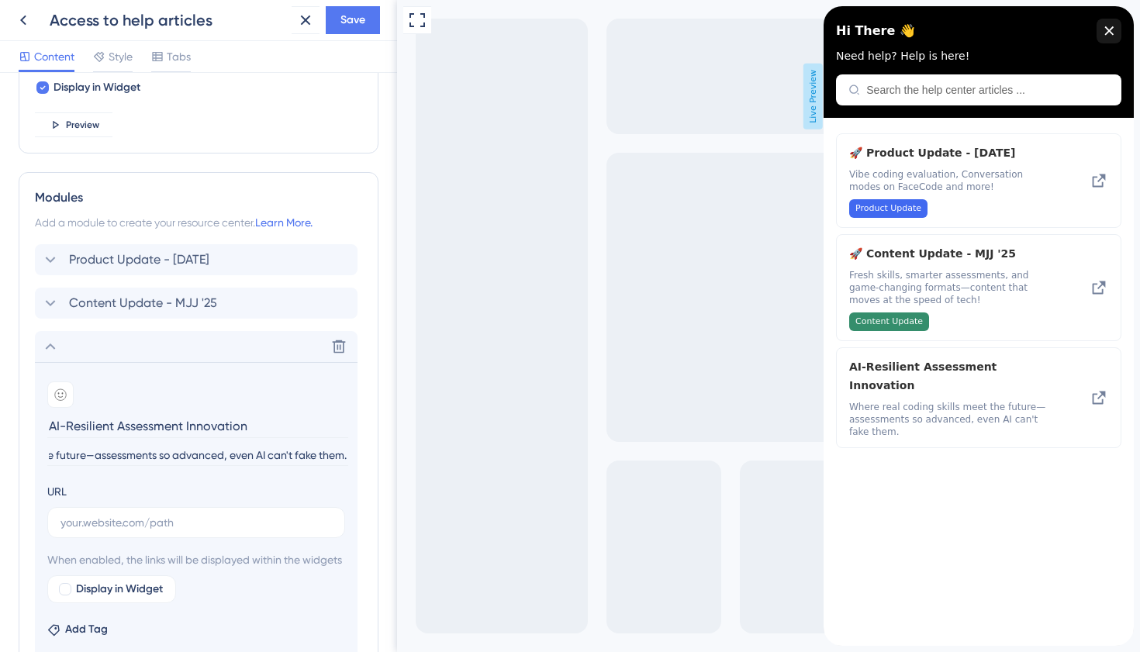
scroll to position [633, 0]
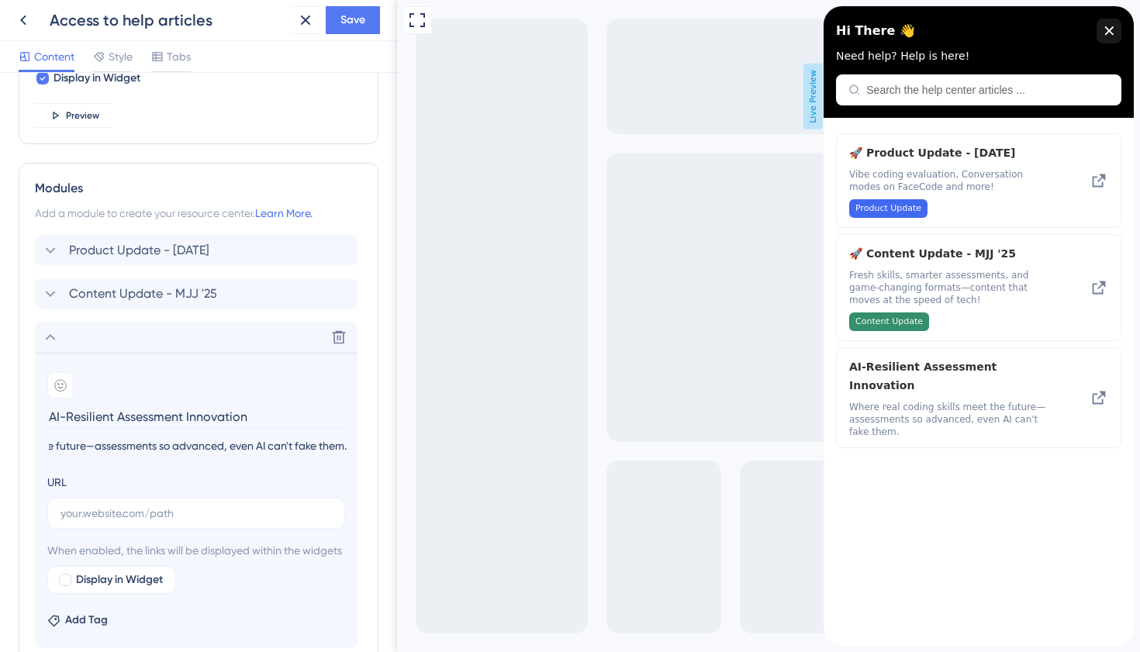
type input "Where real coding skills meet the future—assessments so advanced, even AI can't…"
click at [181, 509] on input "text" at bounding box center [195, 513] width 271 height 17
paste input "[URL][DOMAIN_NAME]"
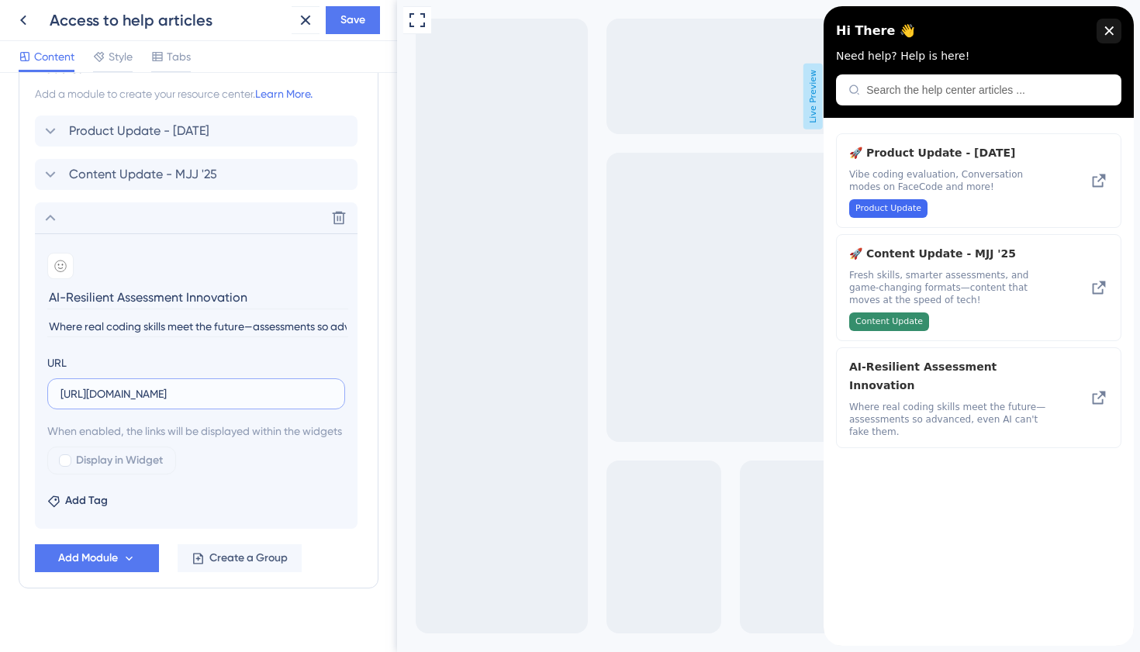
scroll to position [788, 0]
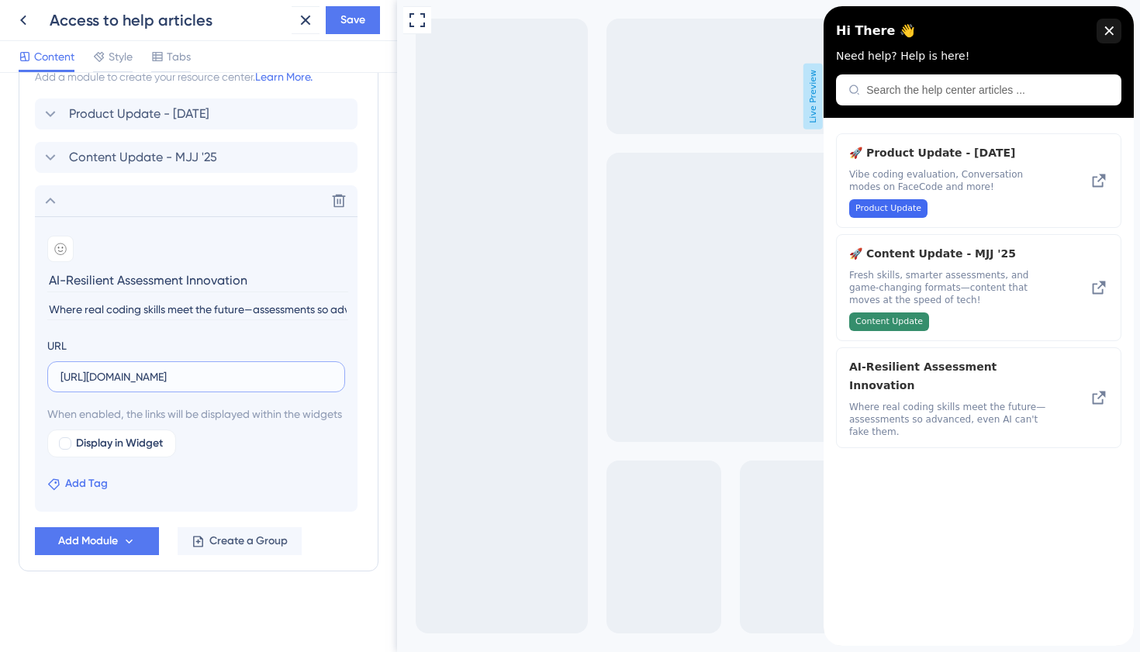
type input "[URL][DOMAIN_NAME]"
click at [74, 489] on span "Add Tag" at bounding box center [86, 484] width 43 height 19
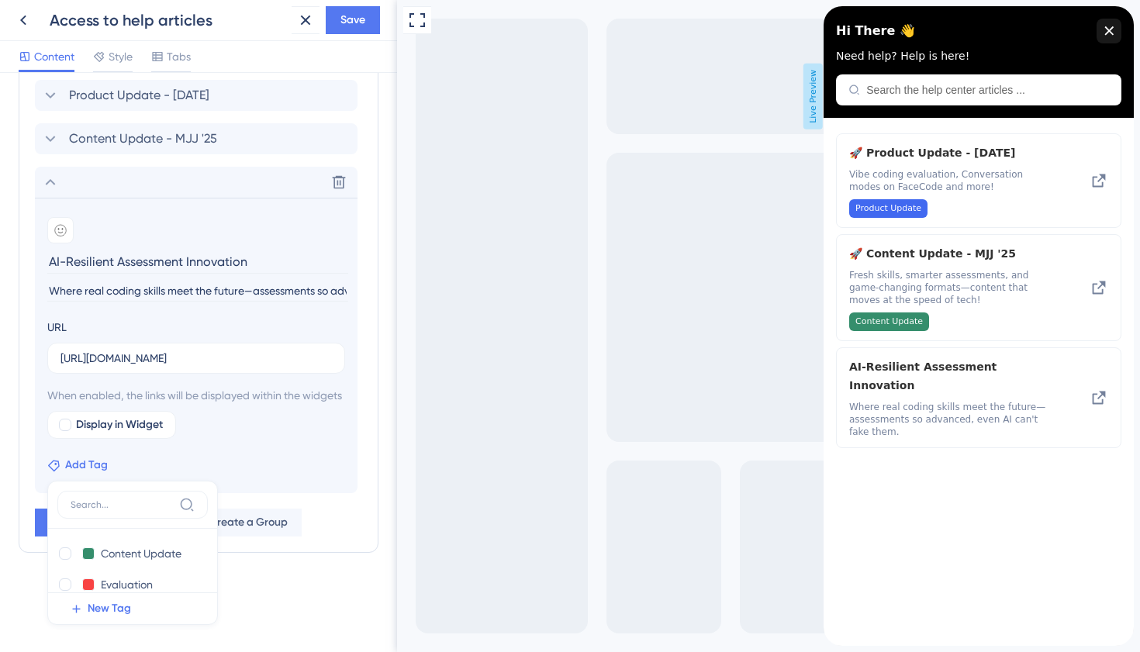
scroll to position [811, 0]
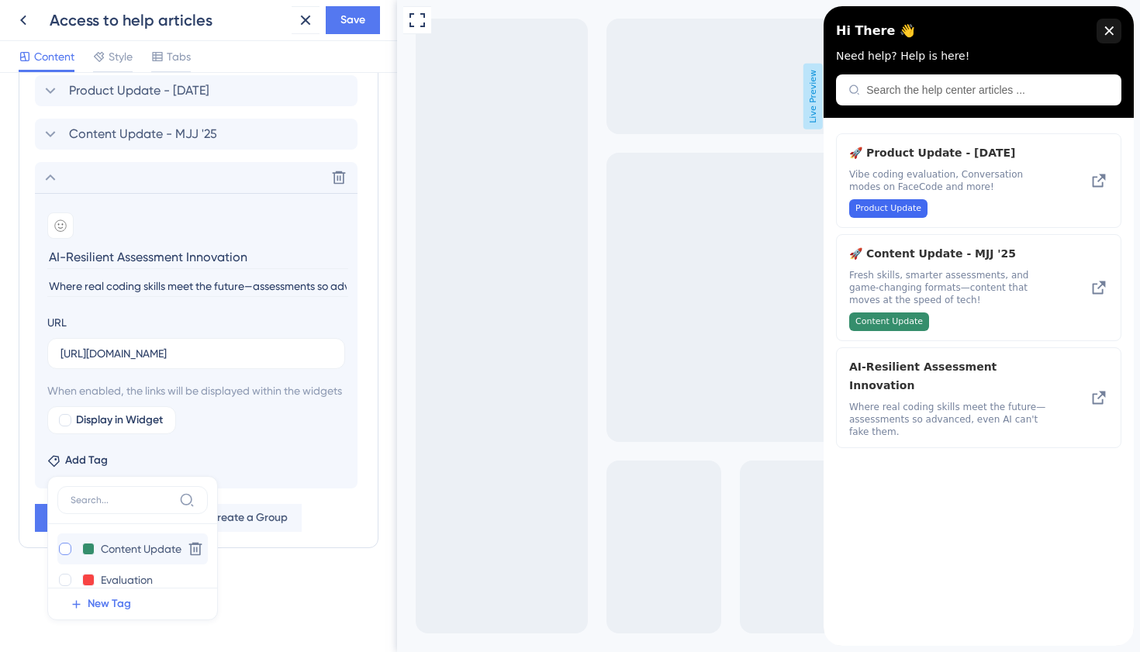
click at [66, 548] on div at bounding box center [65, 549] width 12 height 12
checkbox input "true"
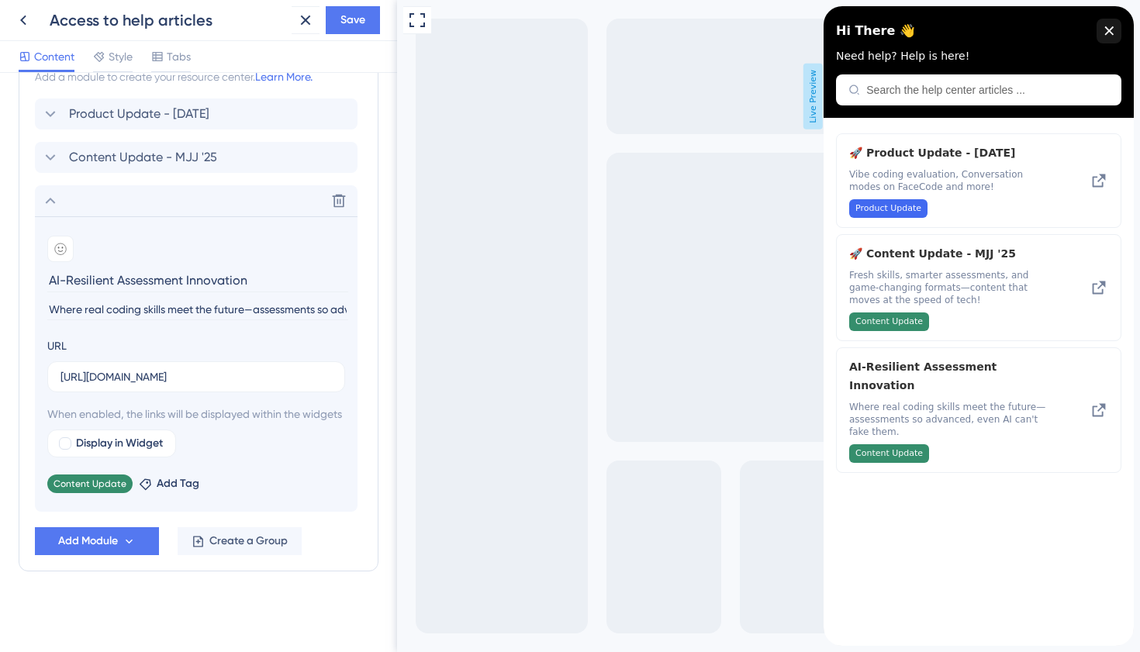
scroll to position [788, 0]
click at [47, 268] on input "AI-Resilient Assessment Innovation" at bounding box center [197, 280] width 301 height 24
type input "AI-Resilient Assessment Innovation"
click at [54, 243] on icon at bounding box center [60, 249] width 12 height 12
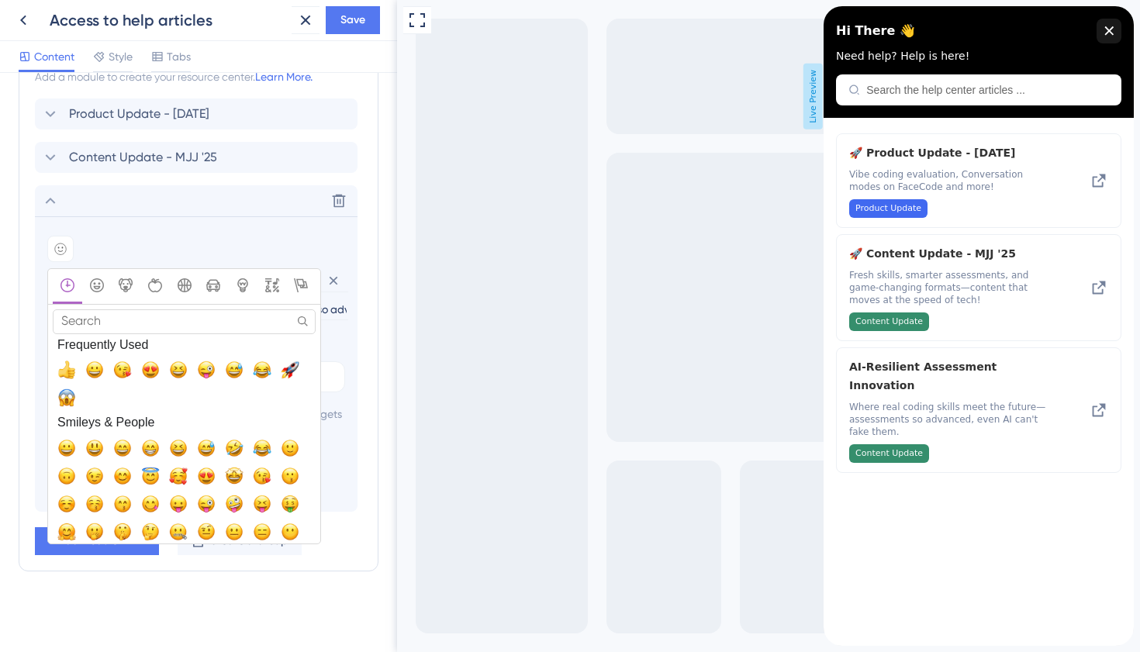
click at [140, 309] on input "Search" at bounding box center [184, 321] width 263 height 24
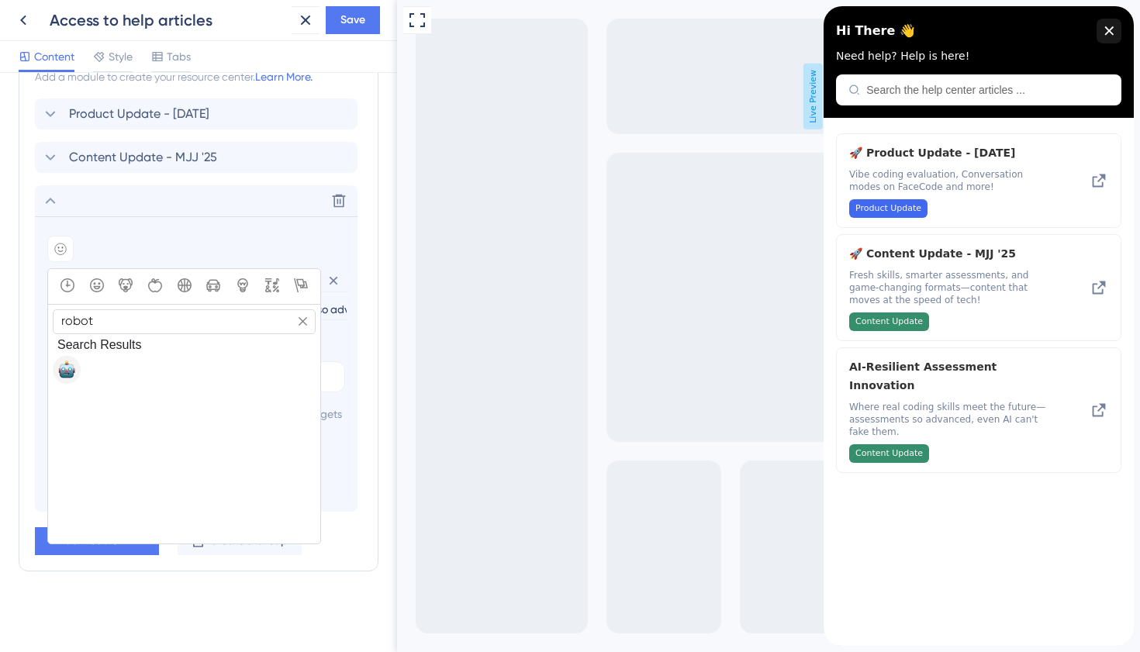
type input "robot"
click at [65, 361] on span "🤖, robot_face" at bounding box center [66, 370] width 19 height 19
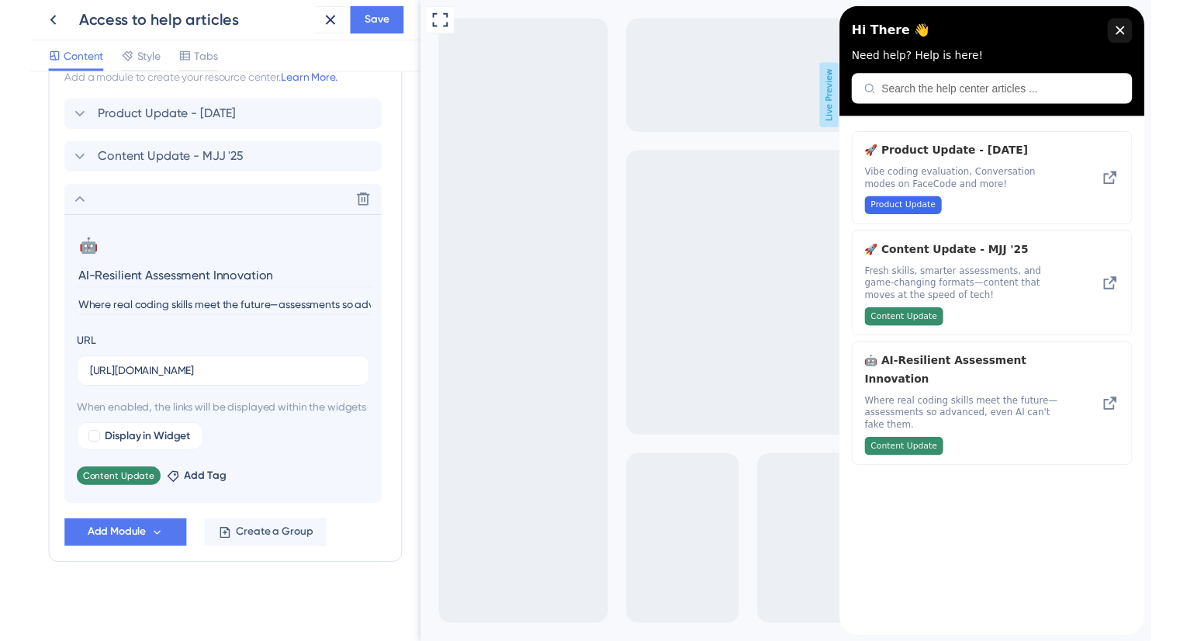
scroll to position [786, 0]
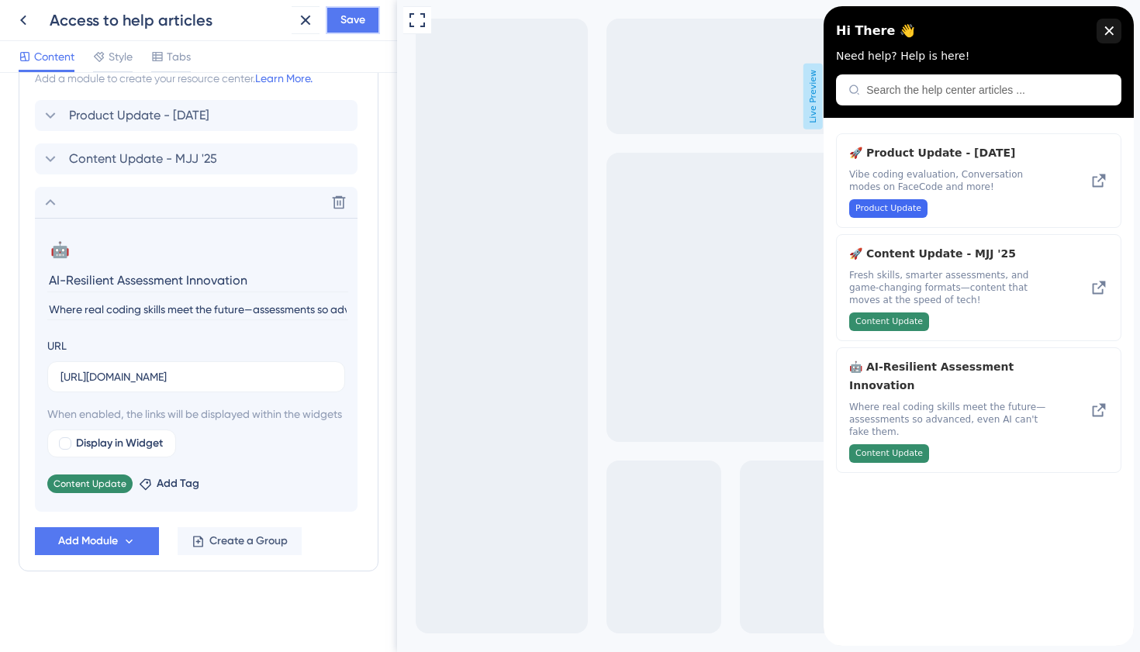
click at [347, 29] on button "Save" at bounding box center [353, 20] width 54 height 28
click at [1107, 34] on icon "close resource center" at bounding box center [1109, 30] width 9 height 9
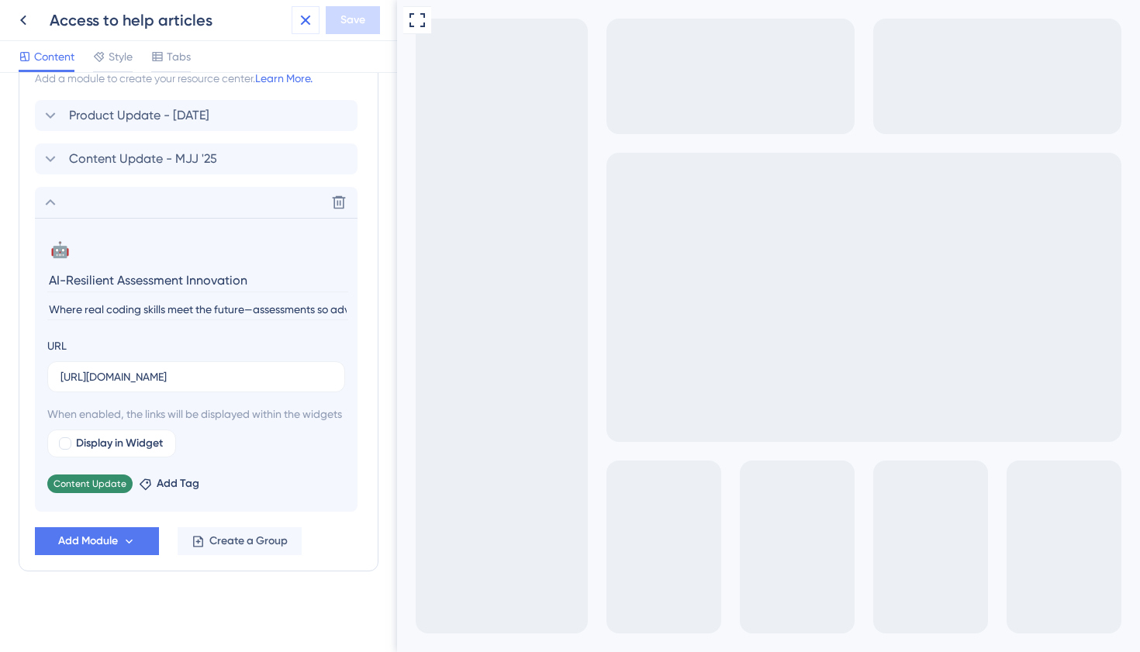
click at [310, 21] on icon at bounding box center [305, 20] width 19 height 19
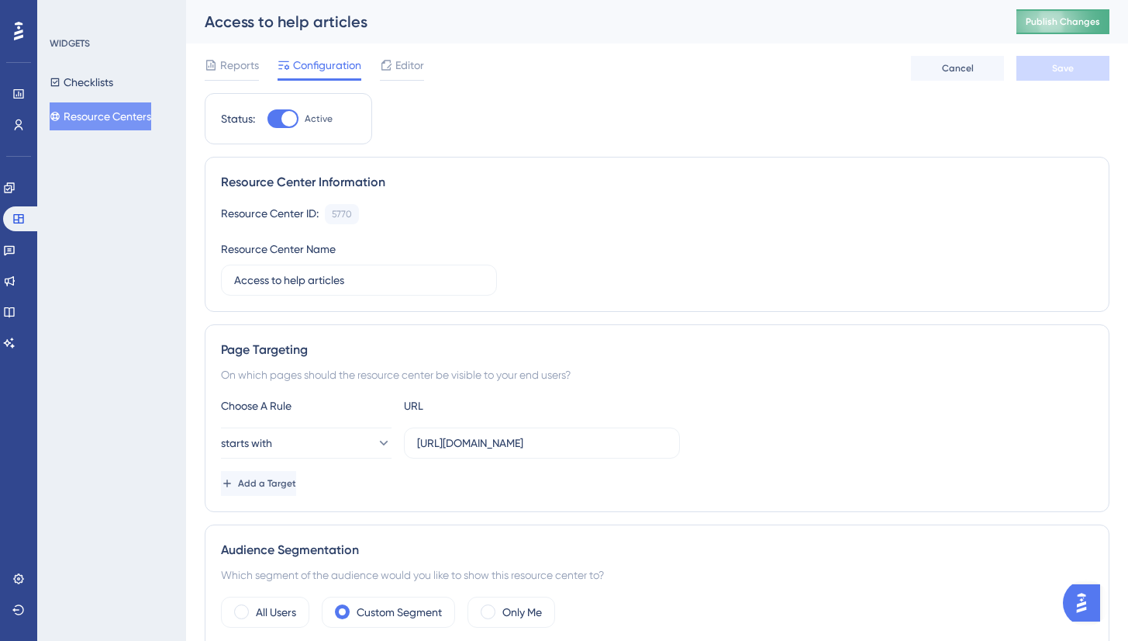
click at [1078, 22] on span "Publish Changes" at bounding box center [1063, 22] width 74 height 12
